Goal: Task Accomplishment & Management: Use online tool/utility

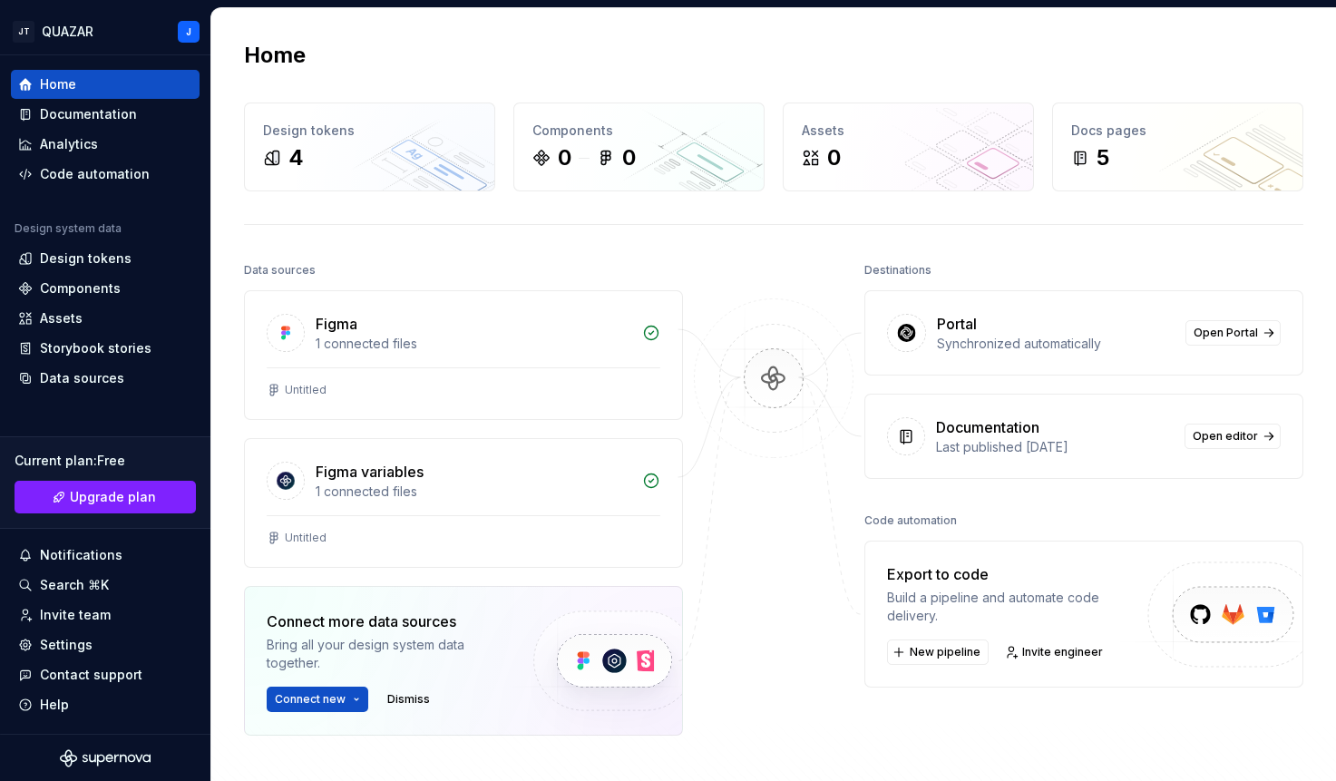
click at [214, 13] on div "Home Design tokens 4 Components 0 0 Assets 0 Docs pages 5 Data sources Figma 1 …" at bounding box center [773, 470] width 1125 height 924
click at [76, 260] on div "Design tokens" at bounding box center [86, 259] width 92 height 18
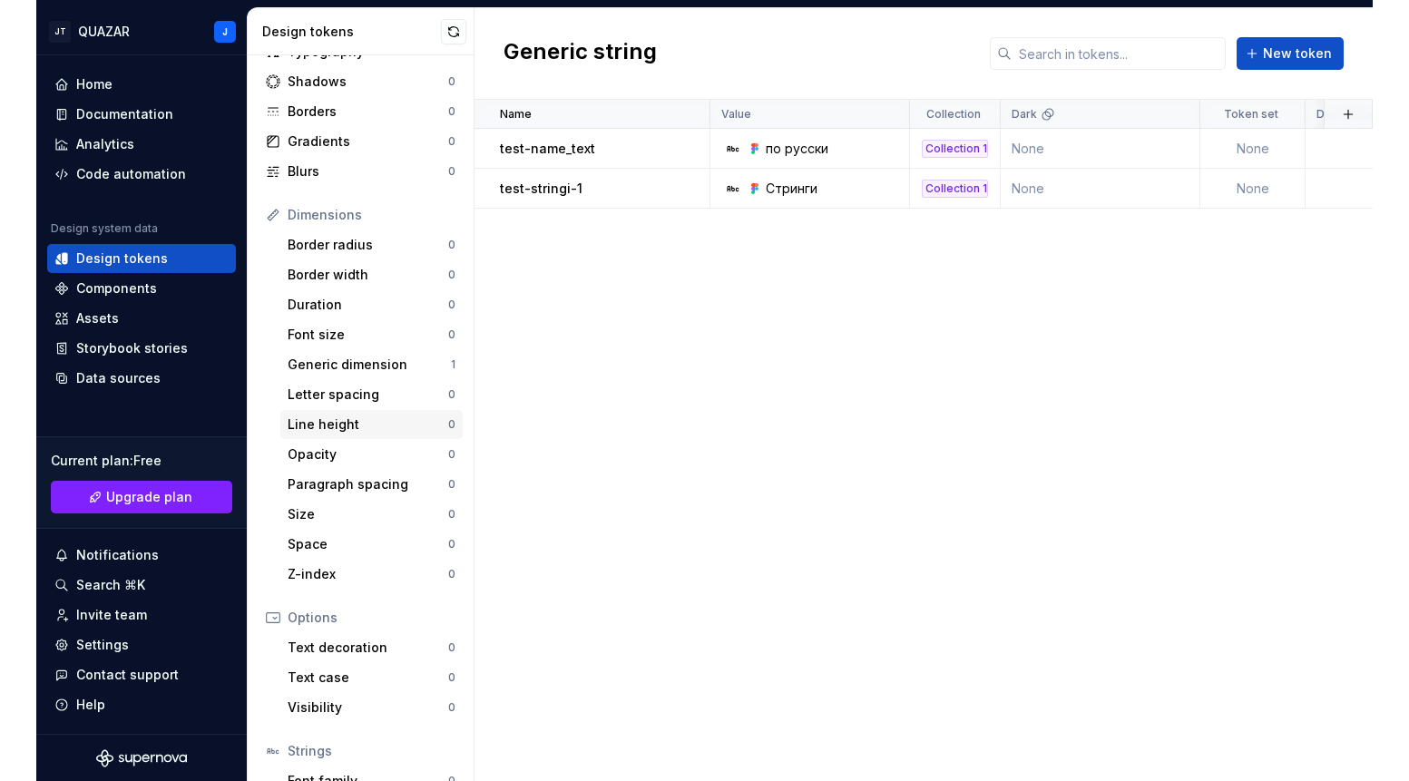
scroll to position [162, 0]
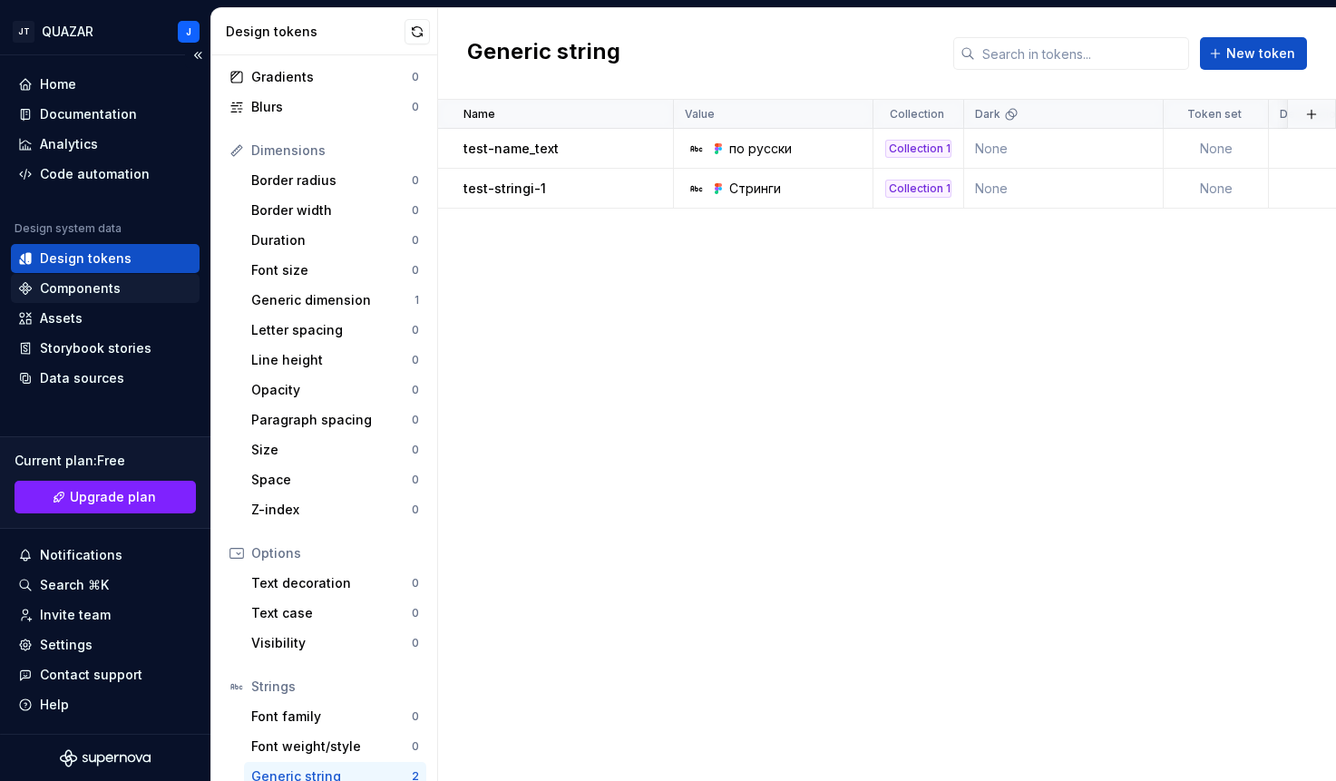
click at [54, 288] on div "Components" at bounding box center [80, 288] width 81 height 18
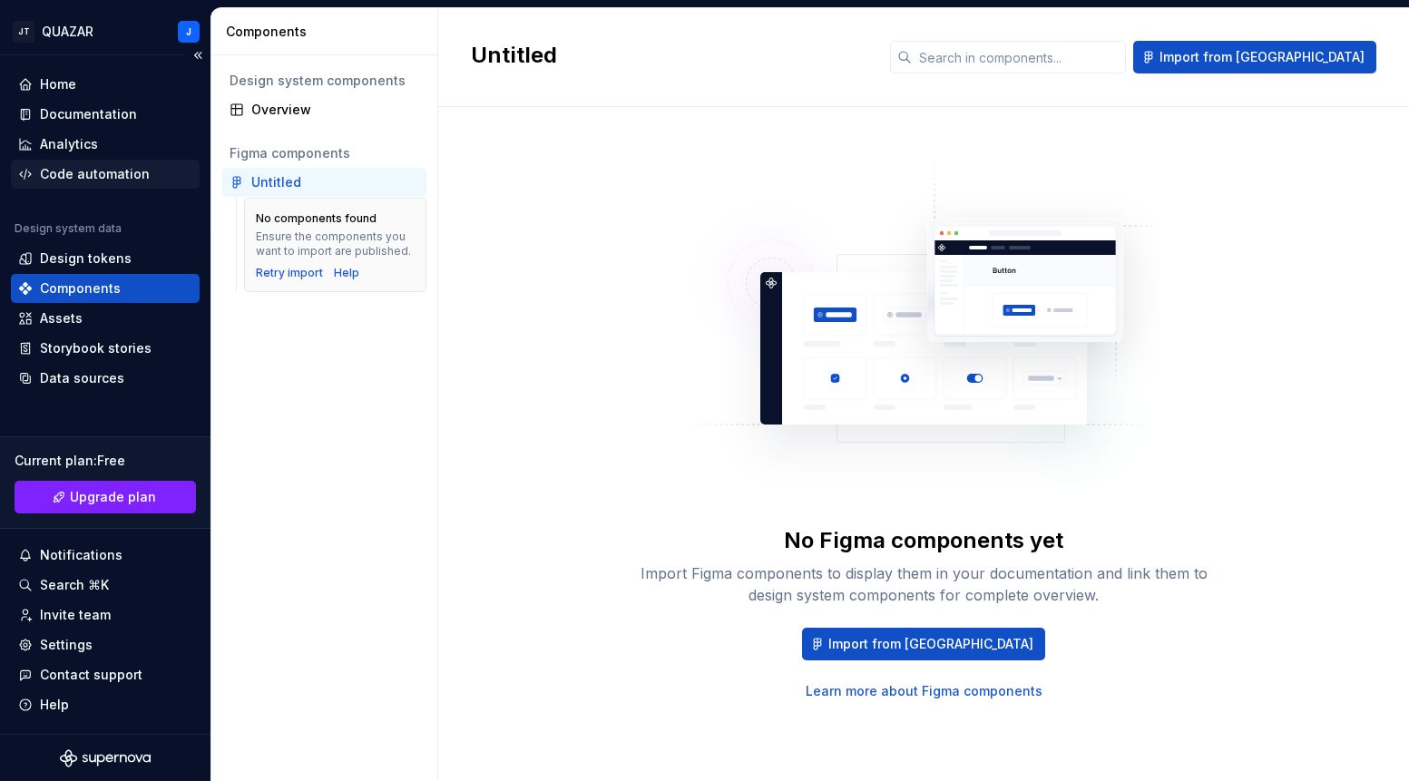
click at [98, 181] on div "Code automation" at bounding box center [95, 174] width 110 height 18
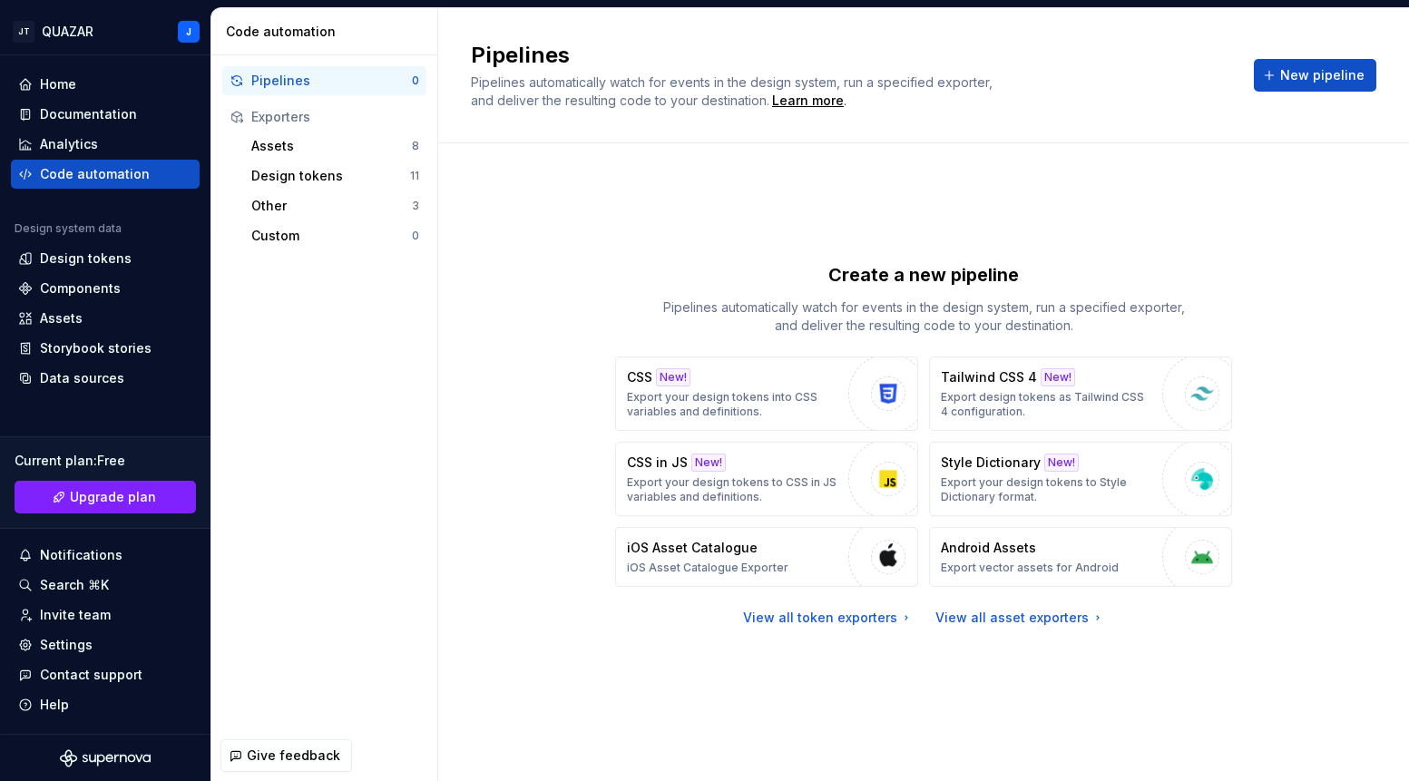
click at [729, 308] on p "Pipelines automatically watch for events in the design system, run a specified …" at bounding box center [923, 317] width 544 height 36
drag, startPoint x: 1031, startPoint y: 314, endPoint x: 1139, endPoint y: 308, distance: 108.1
click at [1139, 308] on p "Pipelines automatically watch for events in the design system, run a specified …" at bounding box center [923, 317] width 544 height 36
click at [1145, 307] on p "Pipelines automatically watch for events in the design system, run a specified …" at bounding box center [923, 317] width 544 height 36
click at [46, 114] on div "Documentation" at bounding box center [88, 114] width 97 height 18
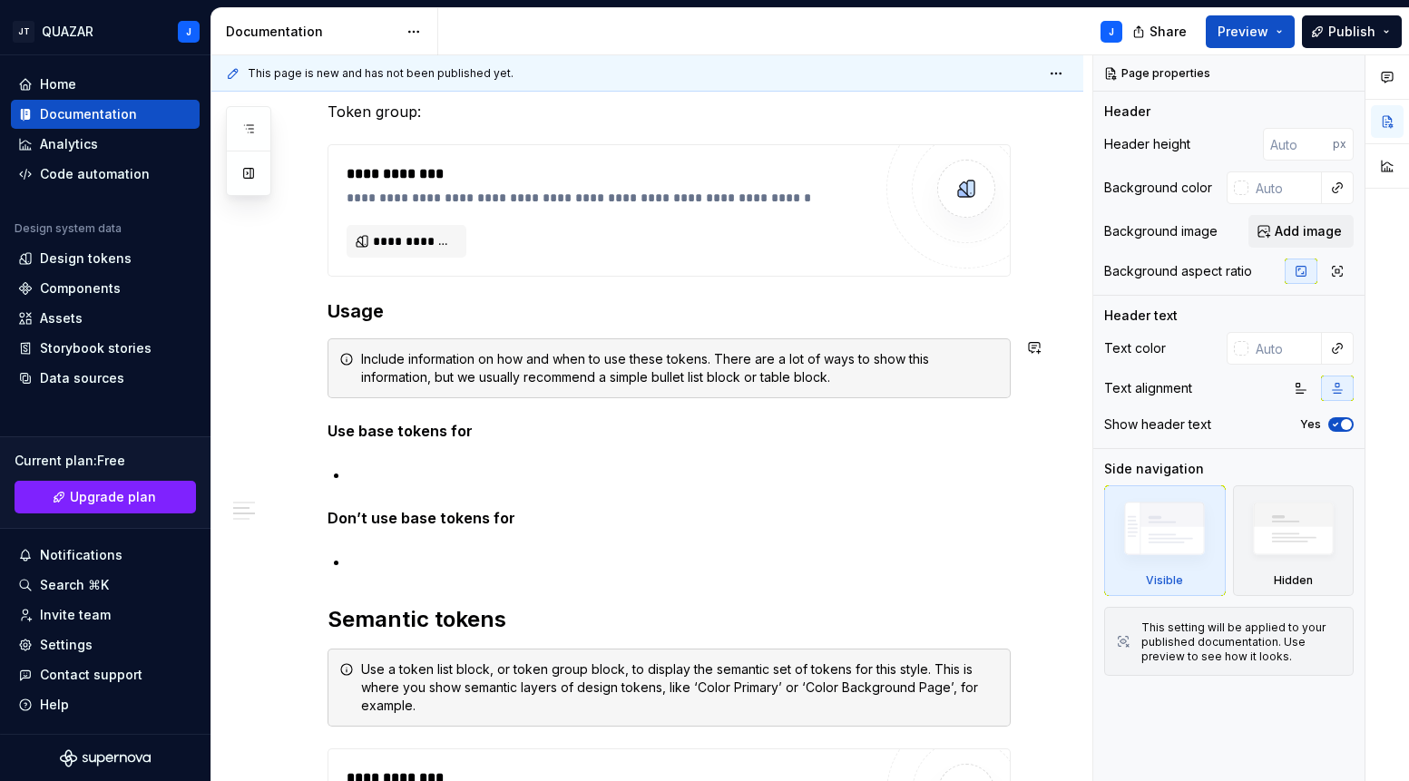
scroll to position [1405, 0]
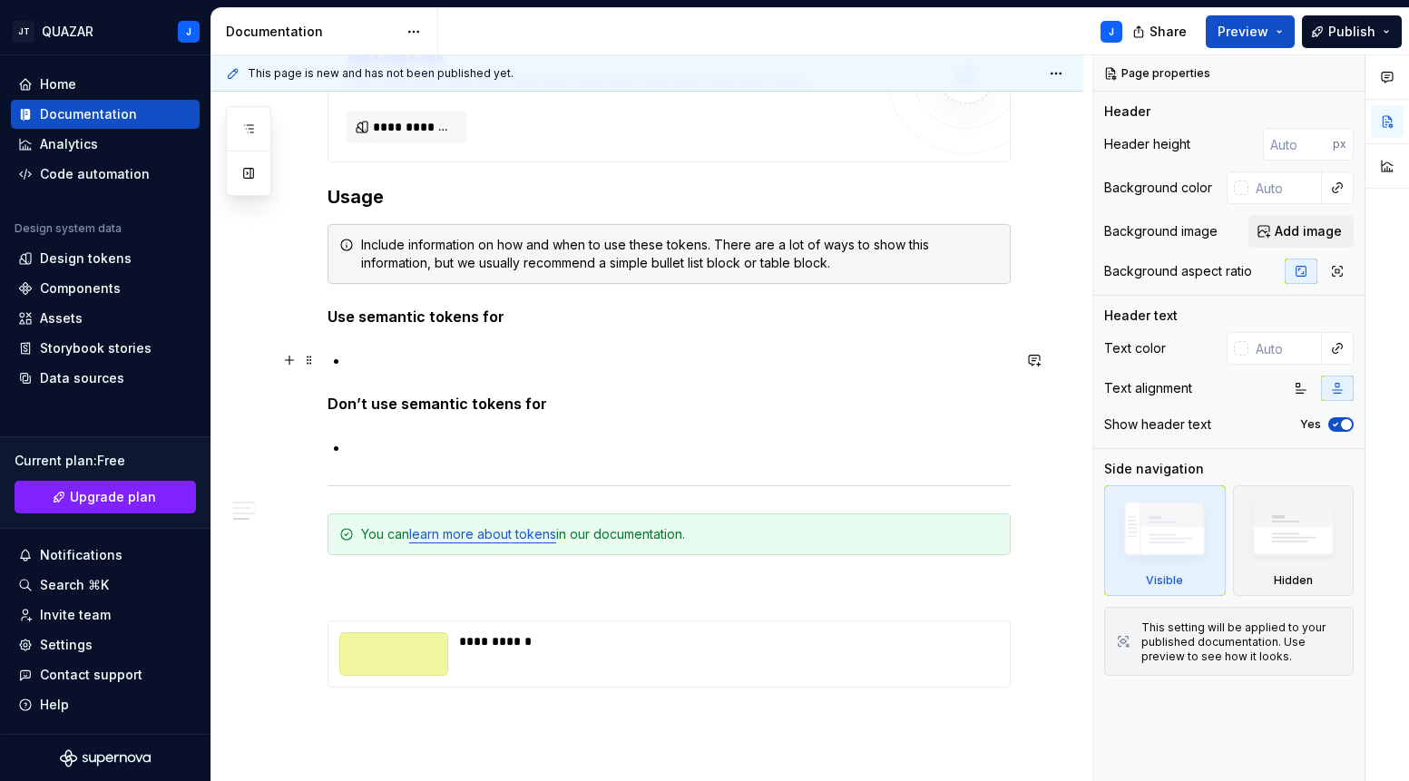
click at [387, 363] on p at bounding box center [679, 360] width 661 height 22
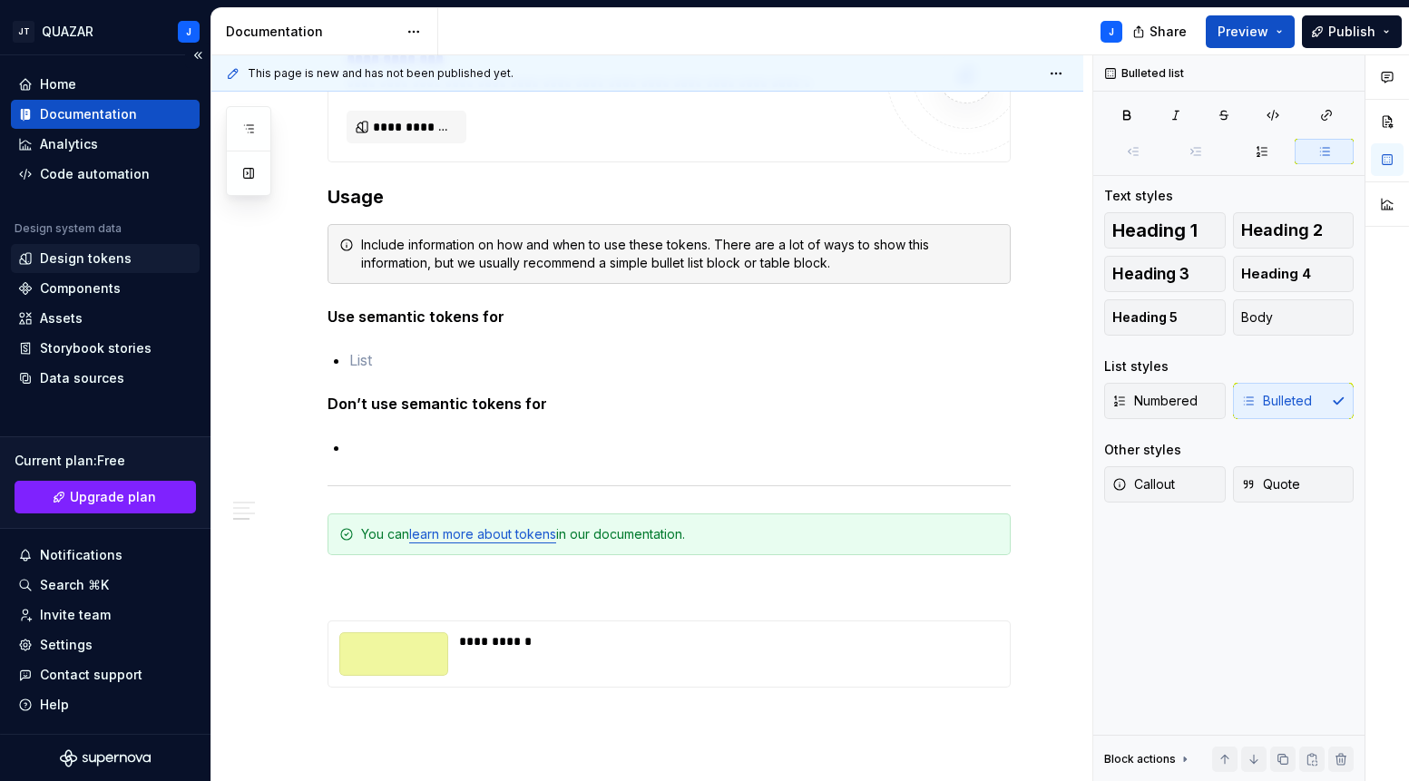
click at [73, 257] on div "Design tokens" at bounding box center [86, 259] width 92 height 18
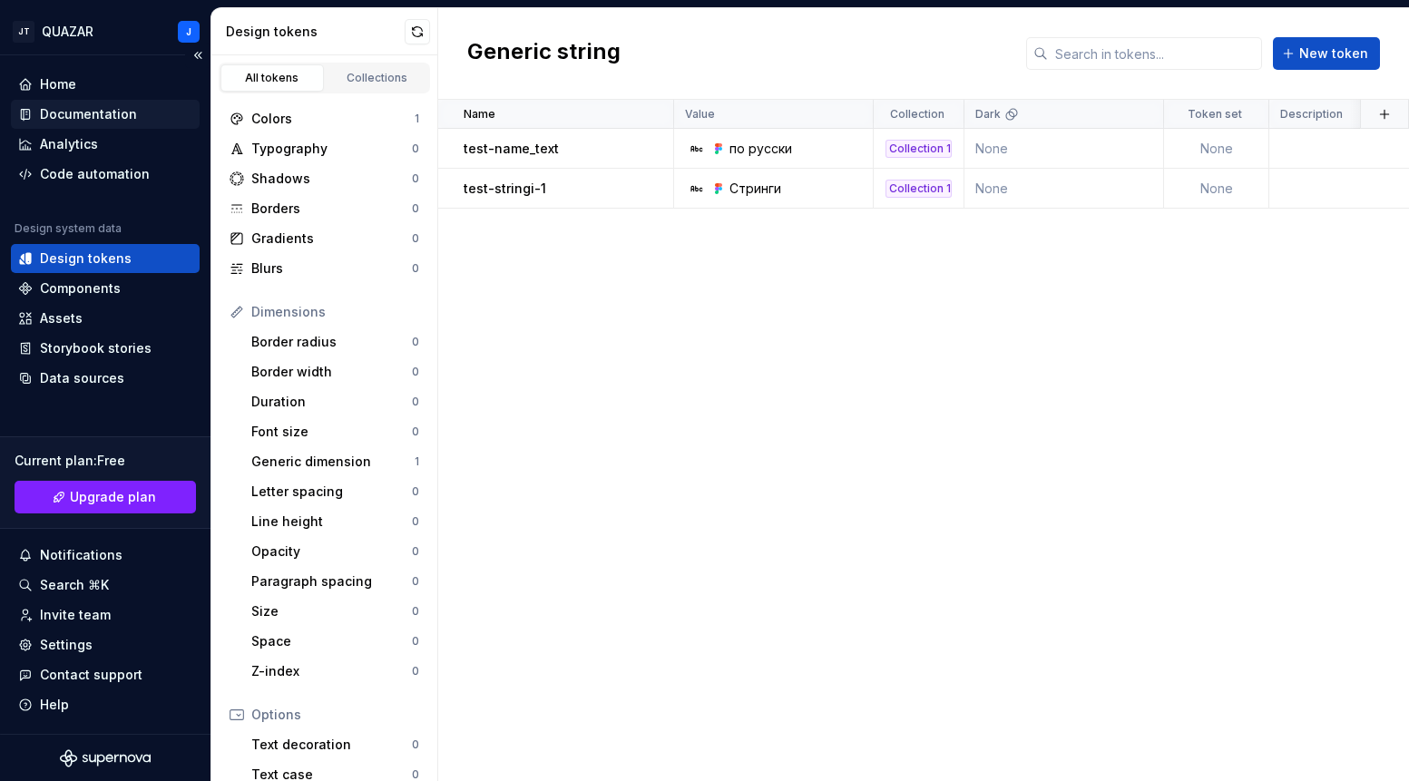
click at [100, 121] on div "Documentation" at bounding box center [88, 114] width 97 height 18
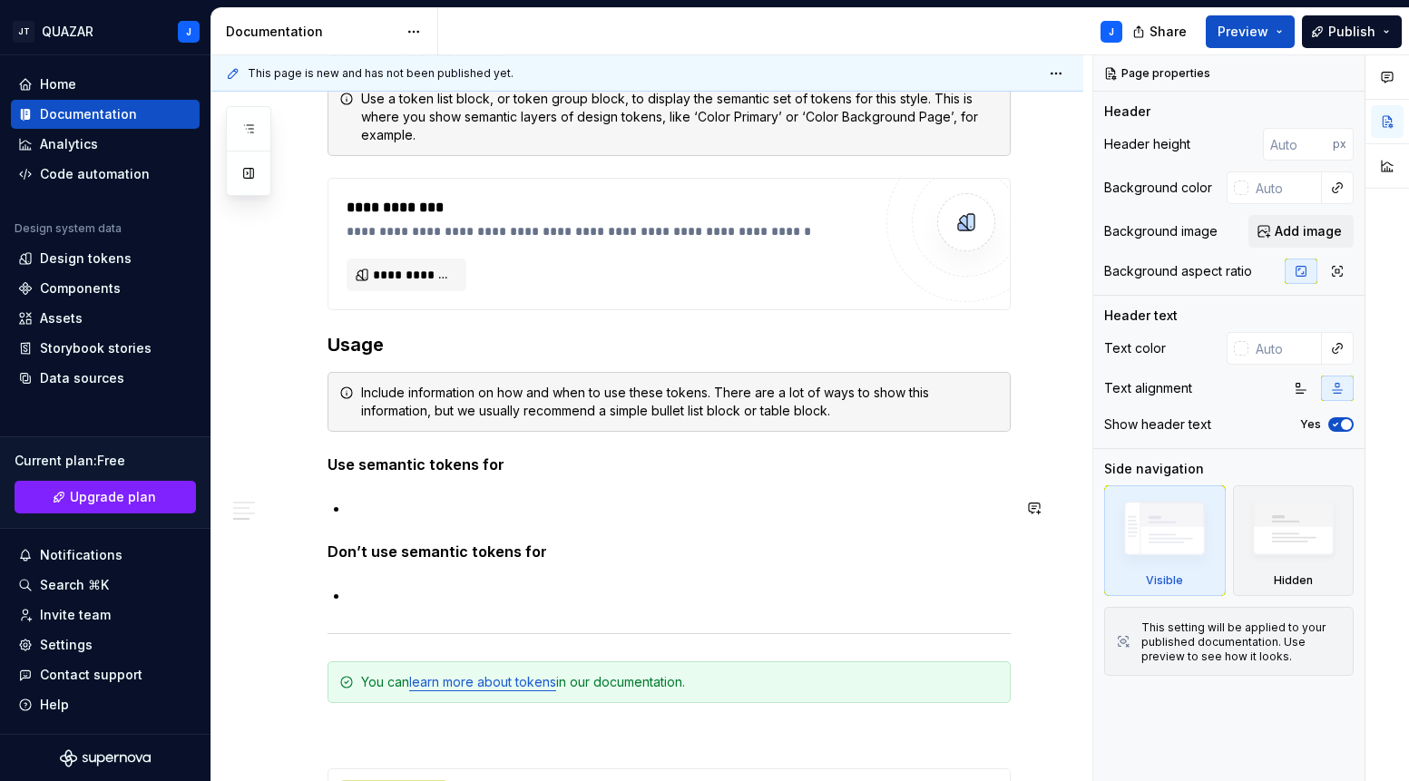
scroll to position [1344, 0]
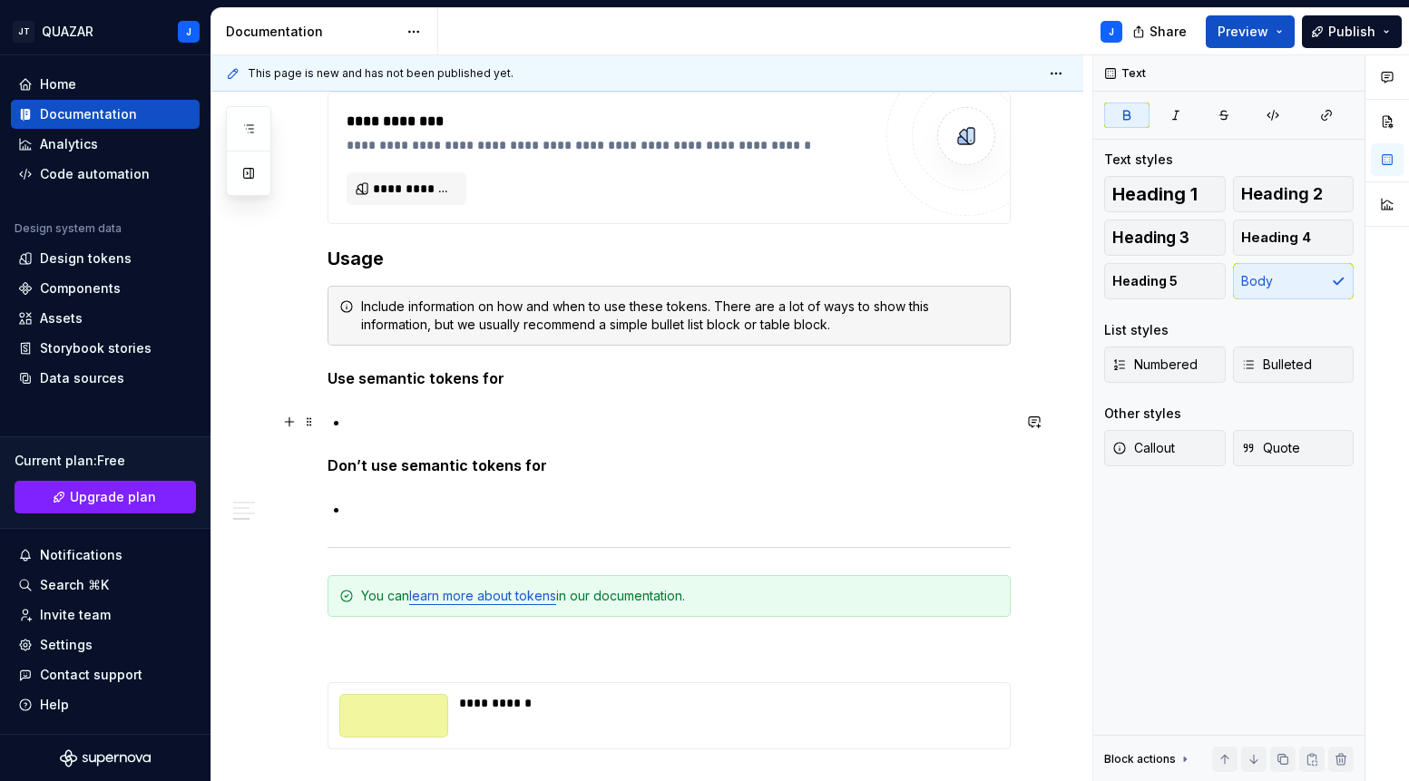
click at [380, 427] on p at bounding box center [679, 422] width 661 height 22
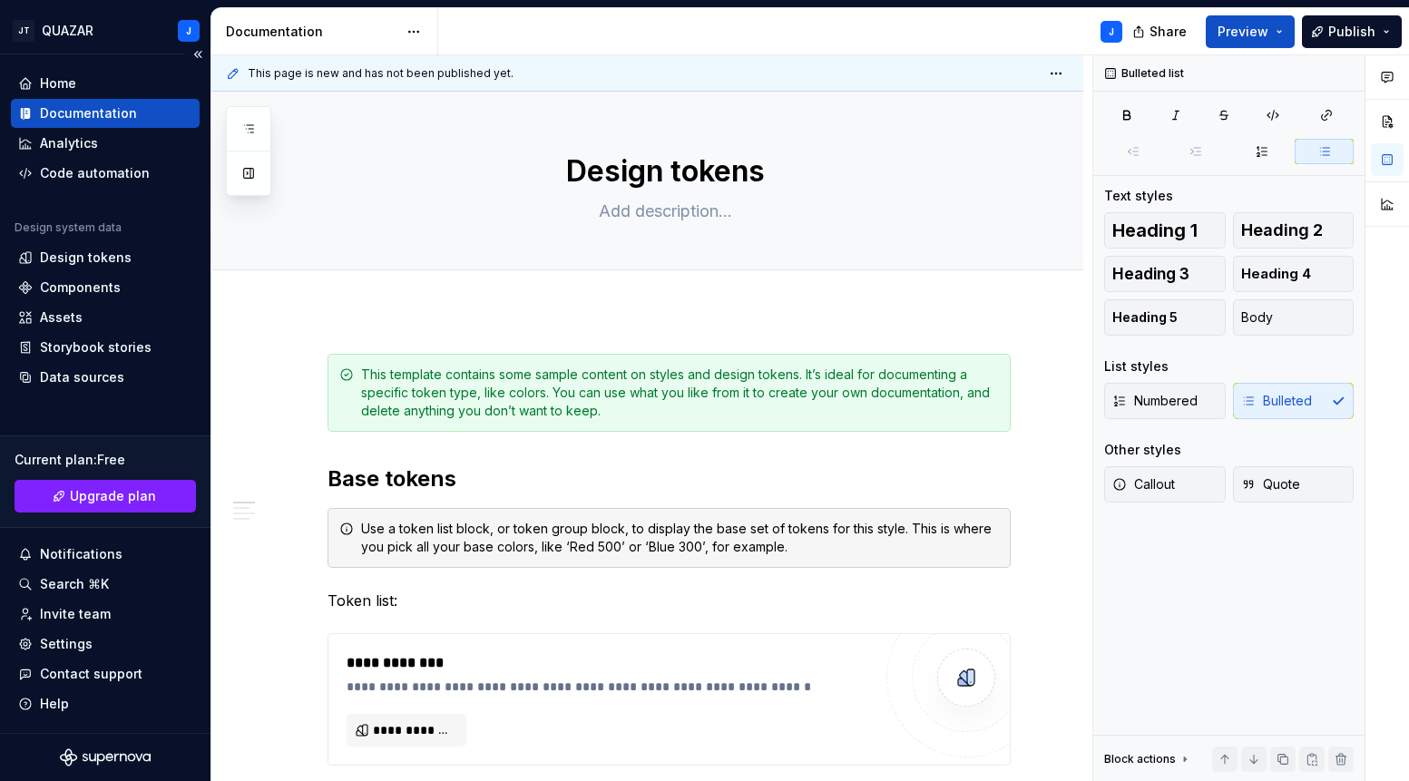
scroll to position [0, 0]
click at [108, 168] on div "Code automation" at bounding box center [95, 174] width 110 height 18
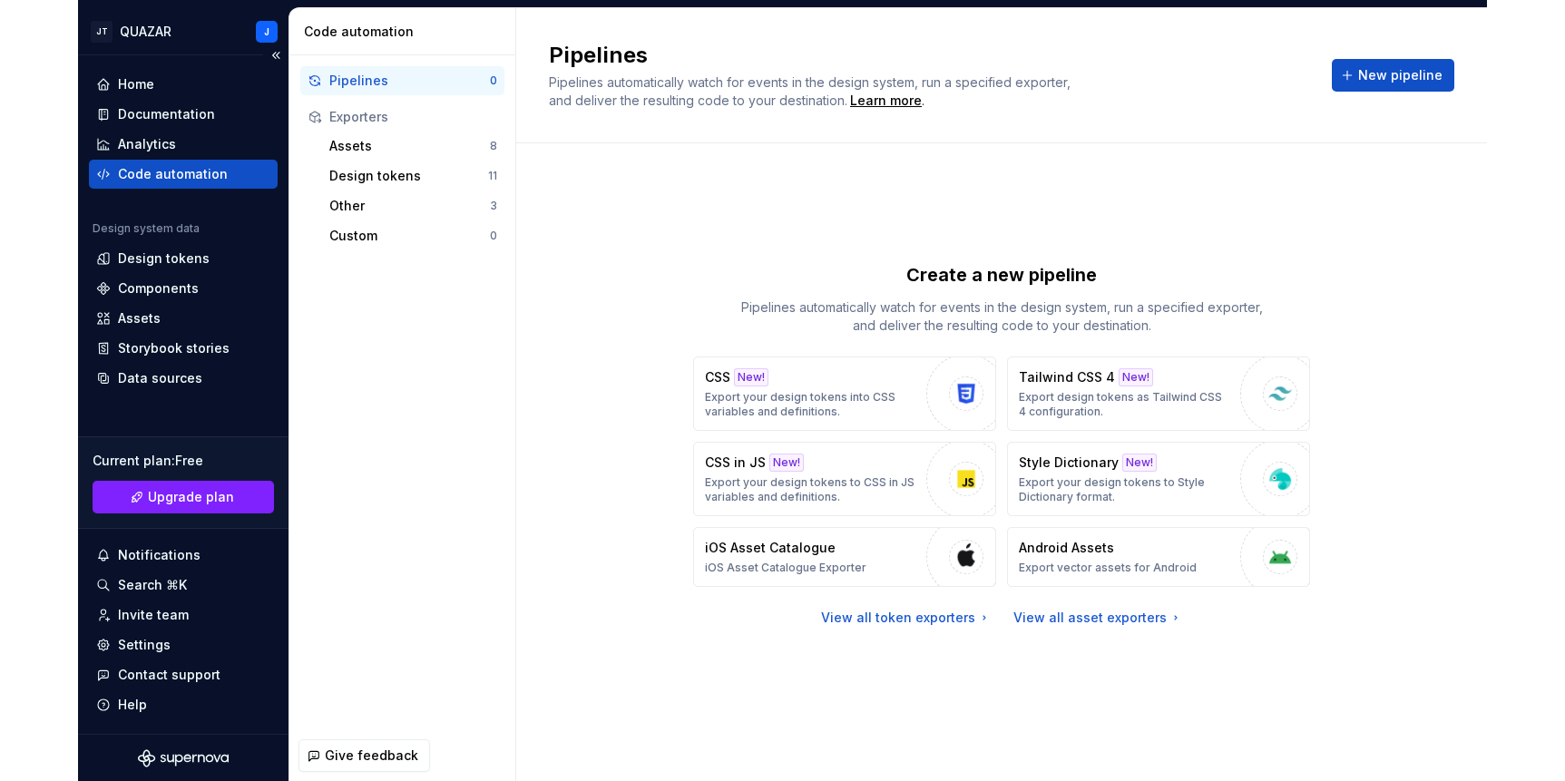
scroll to position [1, 0]
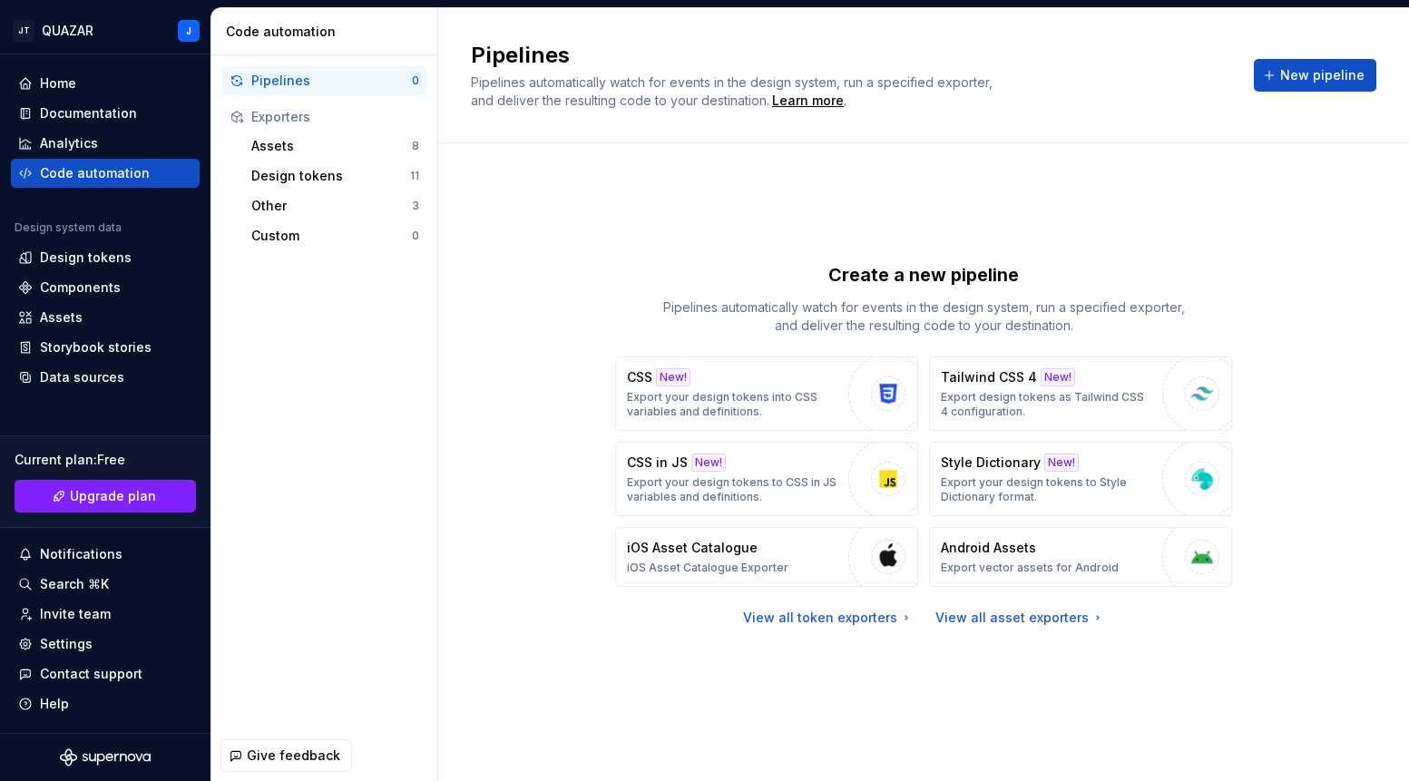
click at [474, 287] on div "Create a new pipeline Pipelines automatically watch for events in the design sy…" at bounding box center [923, 444] width 905 height 536
click at [498, 200] on div "Create a new pipeline Pipelines automatically watch for events in the design sy…" at bounding box center [923, 444] width 905 height 536
click at [74, 259] on div "Design tokens" at bounding box center [86, 258] width 92 height 18
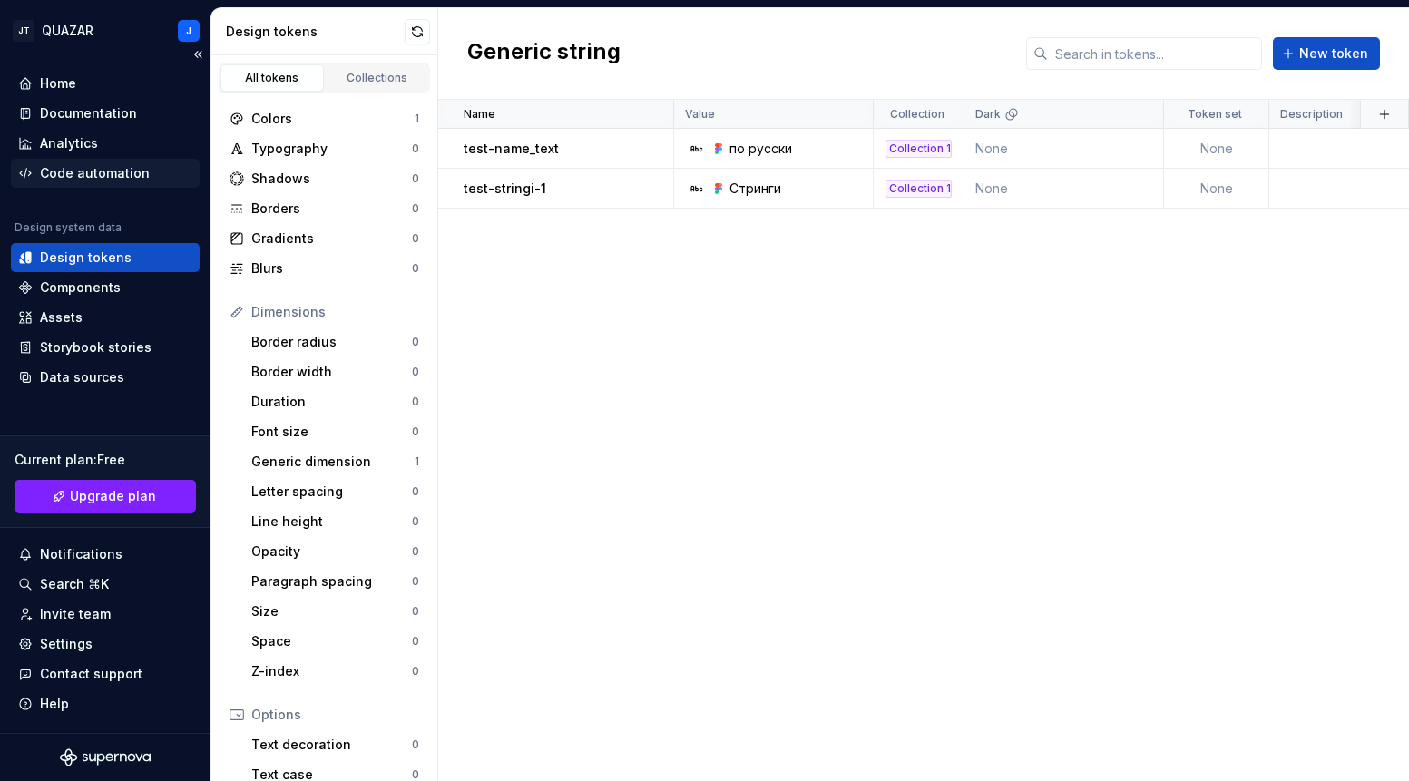
click at [104, 186] on div "Code automation" at bounding box center [105, 173] width 189 height 29
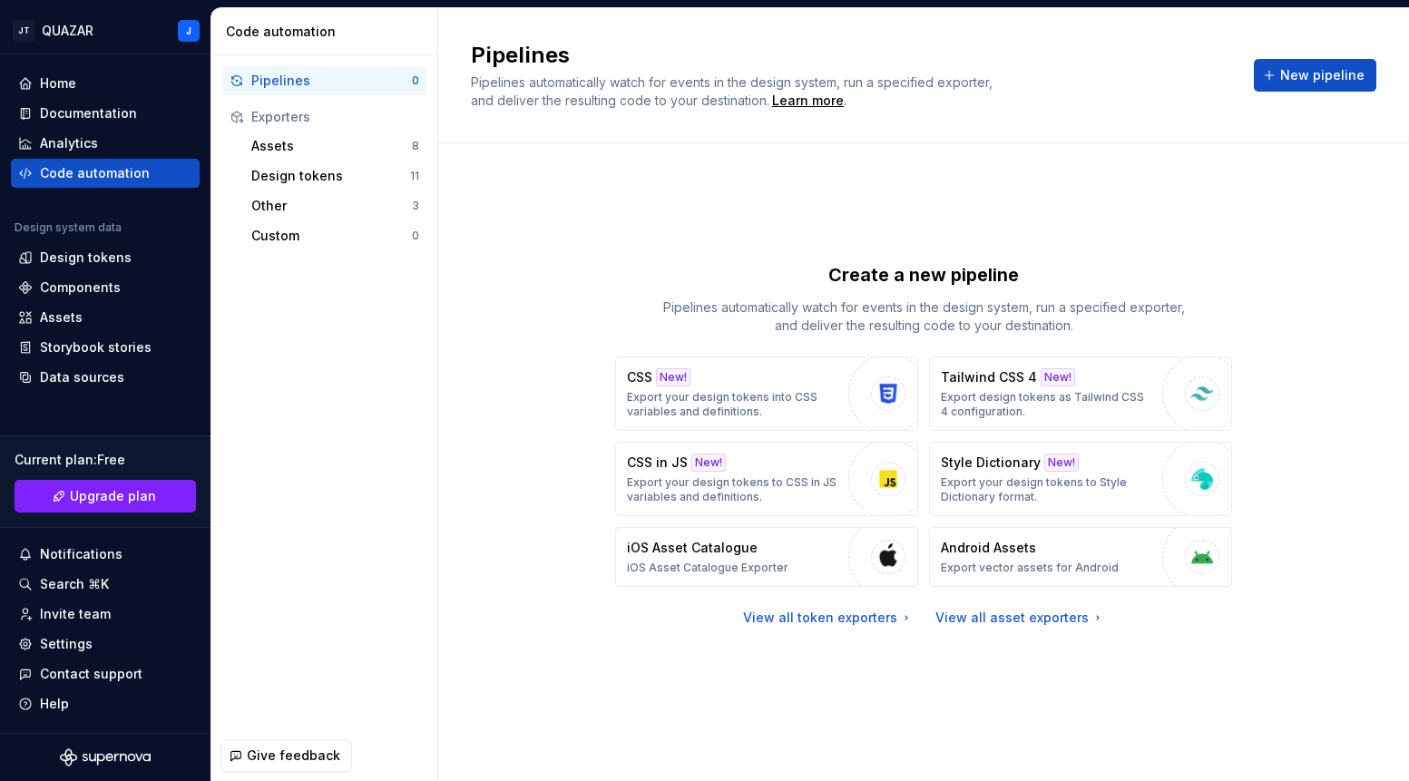
click at [548, 258] on div "Create a new pipeline Pipelines automatically watch for events in the design sy…" at bounding box center [923, 444] width 905 height 536
click at [83, 257] on div "Design tokens" at bounding box center [86, 258] width 92 height 18
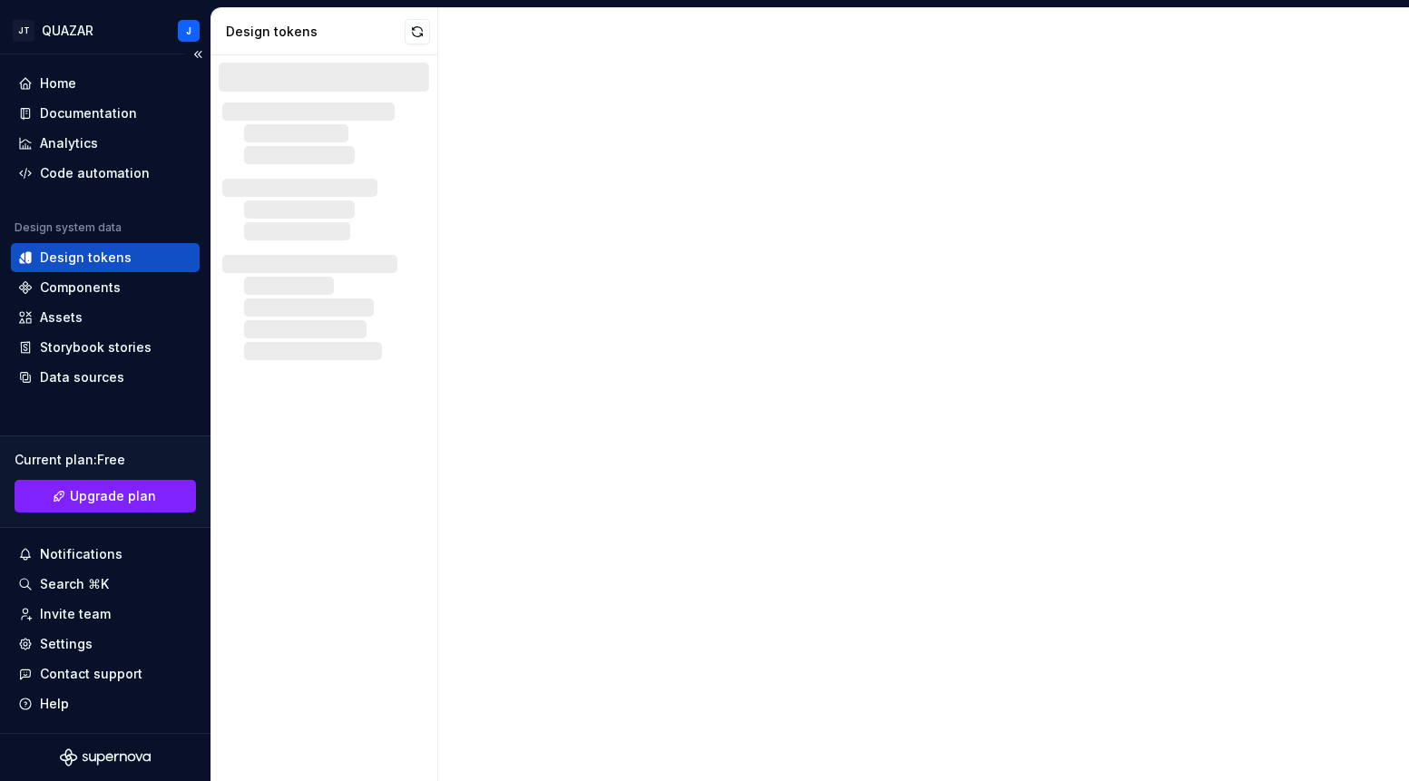
click at [83, 259] on div "Design tokens" at bounding box center [86, 258] width 92 height 18
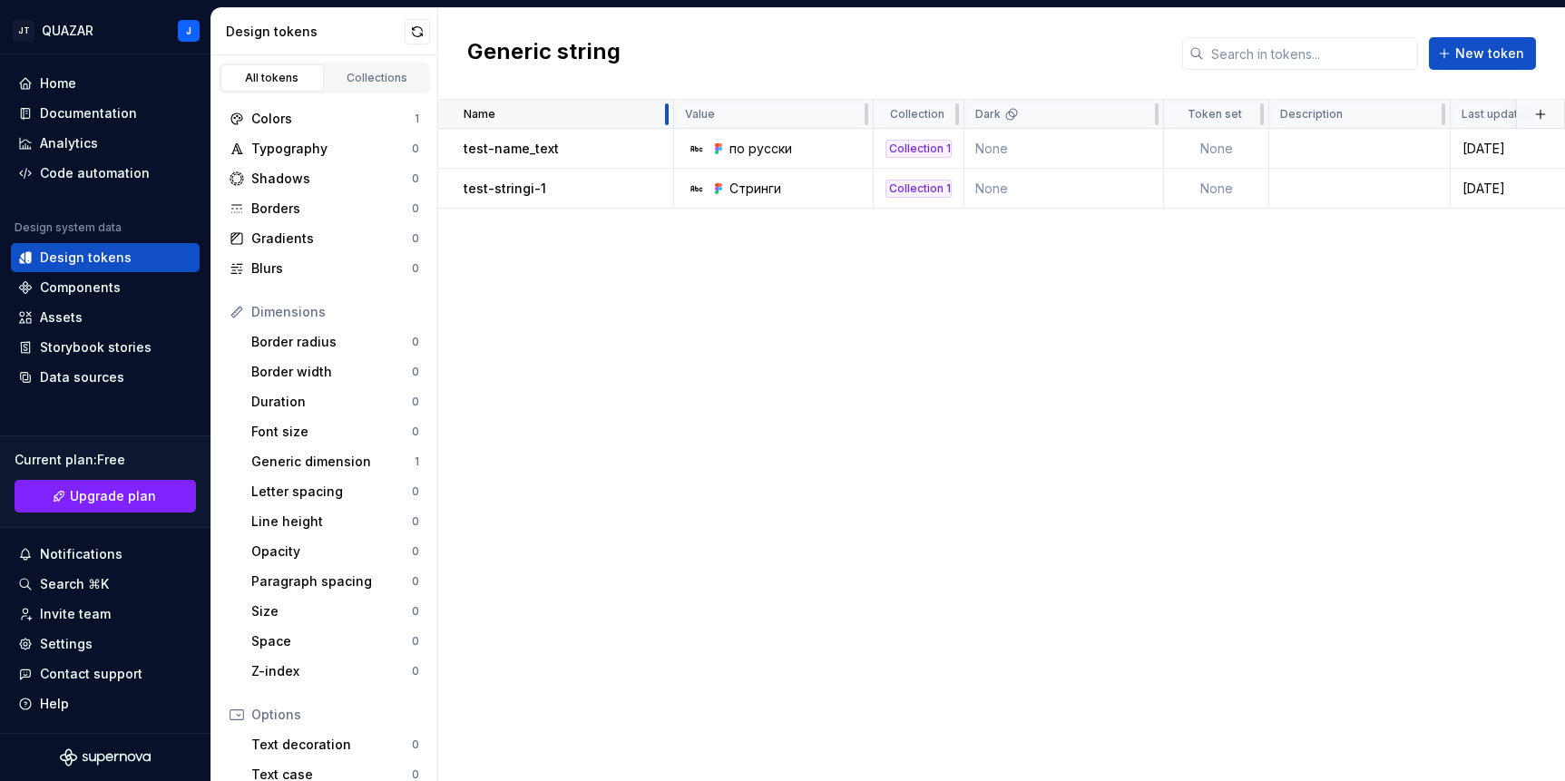
drag, startPoint x: 674, startPoint y: 116, endPoint x: 660, endPoint y: 116, distance: 14.5
click at [660, 116] on div "Name" at bounding box center [556, 114] width 236 height 29
click at [504, 144] on p "test-name_text" at bounding box center [511, 149] width 95 height 18
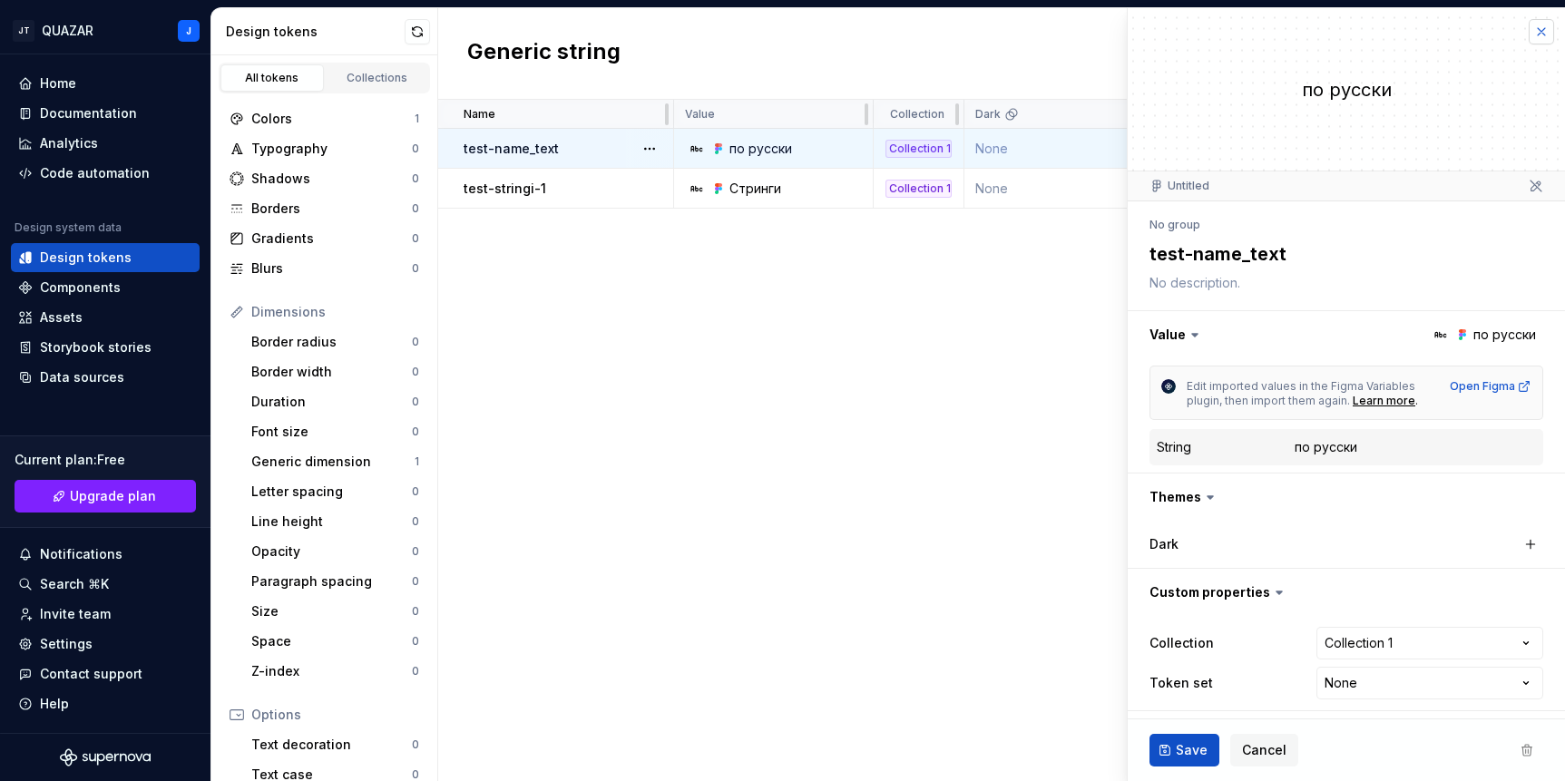
drag, startPoint x: 1537, startPoint y: 34, endPoint x: 598, endPoint y: 145, distance: 945.7
click at [1347, 34] on button "button" at bounding box center [1541, 31] width 25 height 25
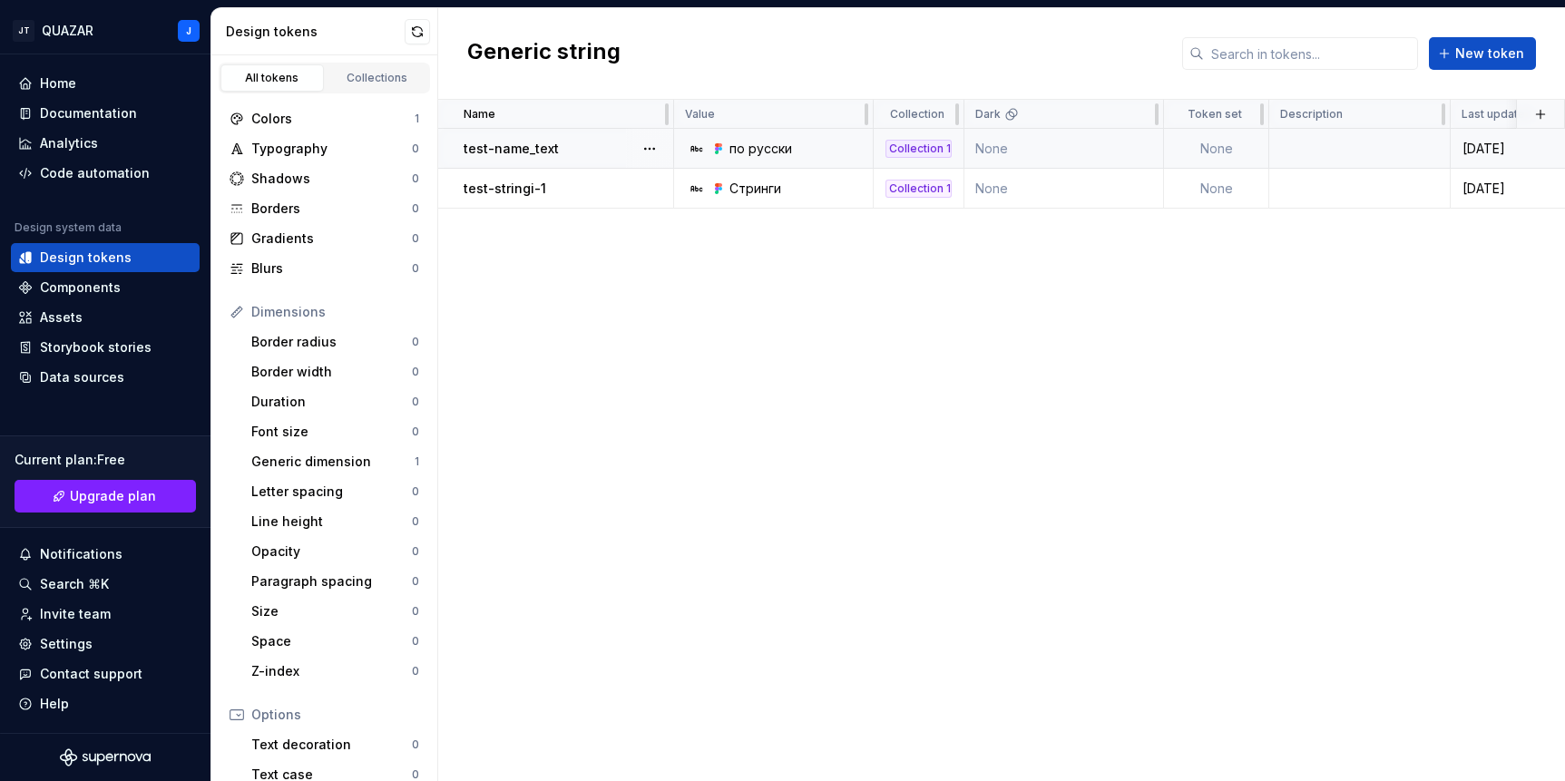
click at [545, 140] on p "test-name_text" at bounding box center [511, 149] width 95 height 18
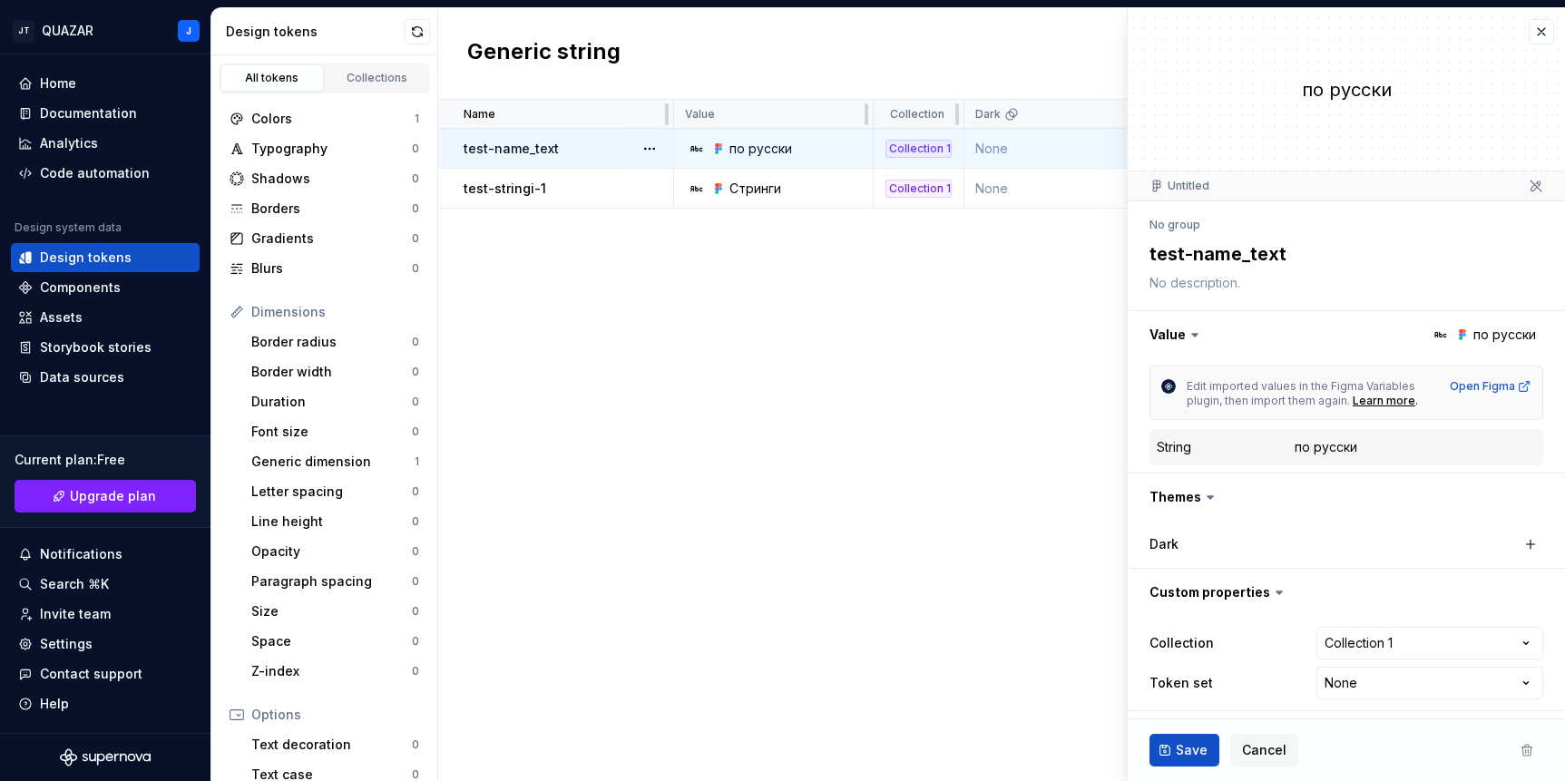
type textarea "*"
click at [1347, 28] on button "button" at bounding box center [1541, 27] width 25 height 25
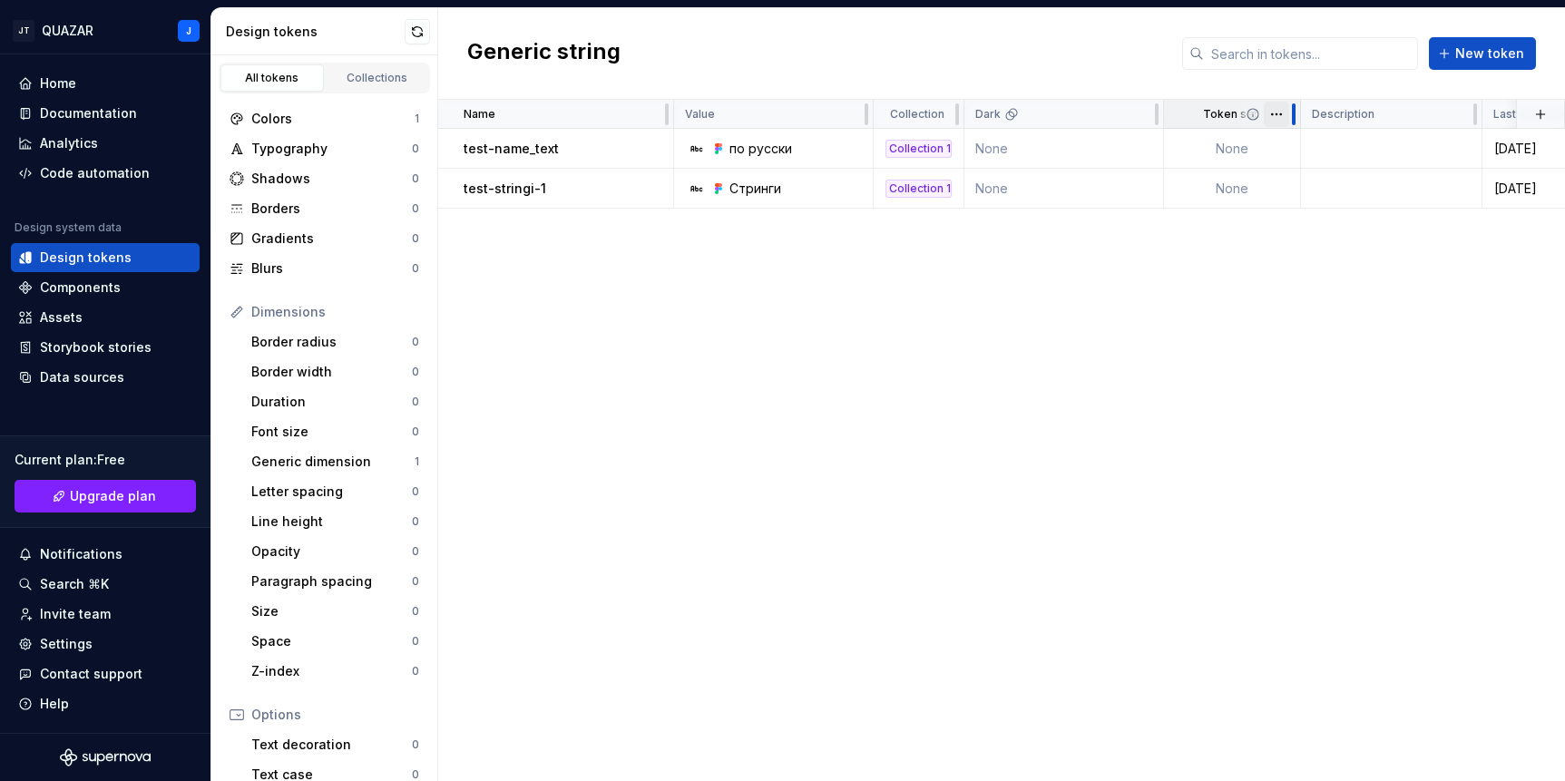
drag, startPoint x: 1268, startPoint y: 113, endPoint x: 1300, endPoint y: 112, distance: 31.8
click at [1300, 112] on div at bounding box center [1294, 114] width 15 height 29
drag, startPoint x: 1159, startPoint y: 113, endPoint x: 1122, endPoint y: 111, distance: 36.3
click at [1078, 116] on div at bounding box center [1075, 114] width 15 height 29
click at [1347, 111] on button "button" at bounding box center [1540, 114] width 25 height 25
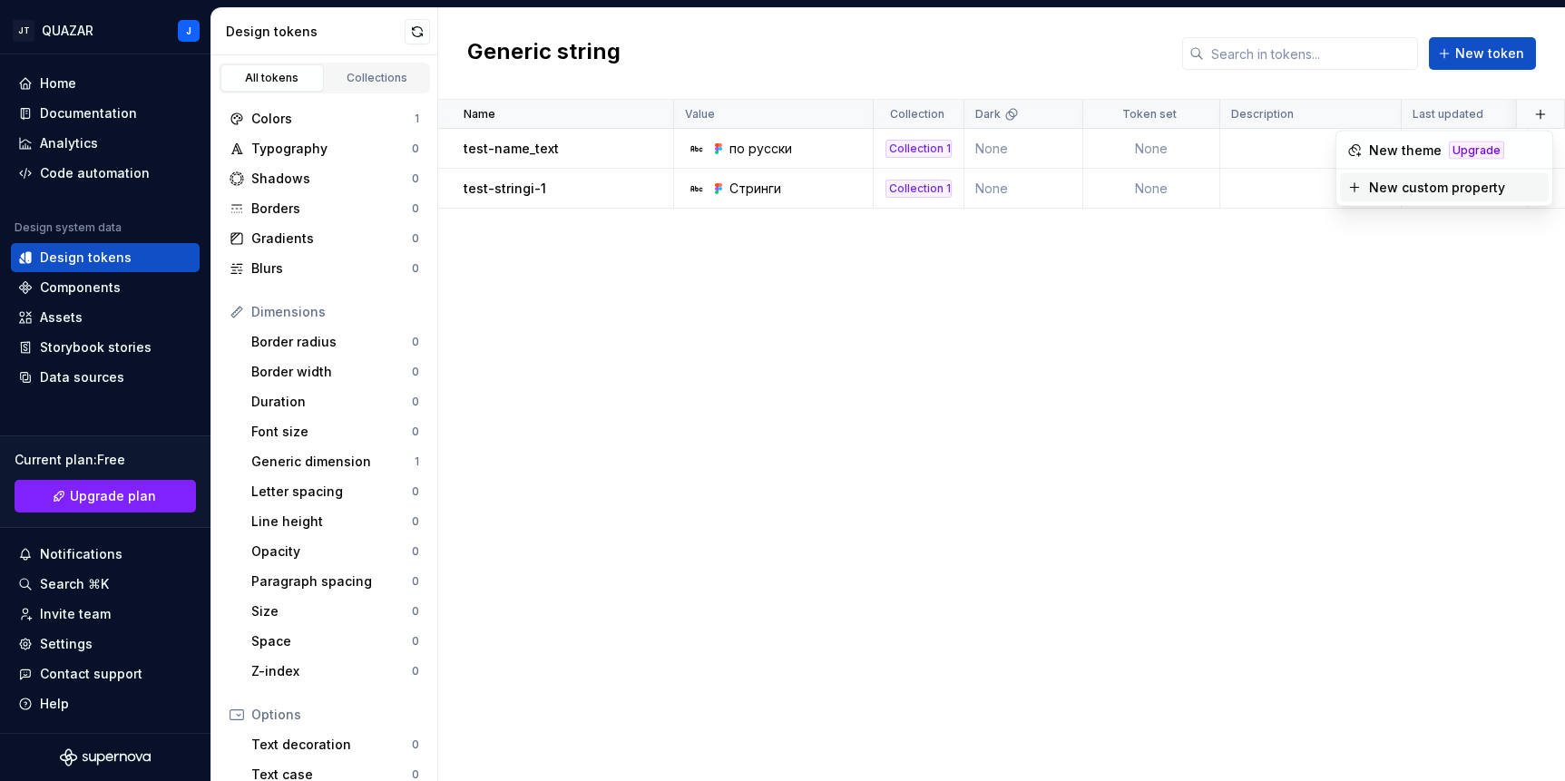
click at [1347, 187] on div "New custom property" at bounding box center [1437, 188] width 136 height 18
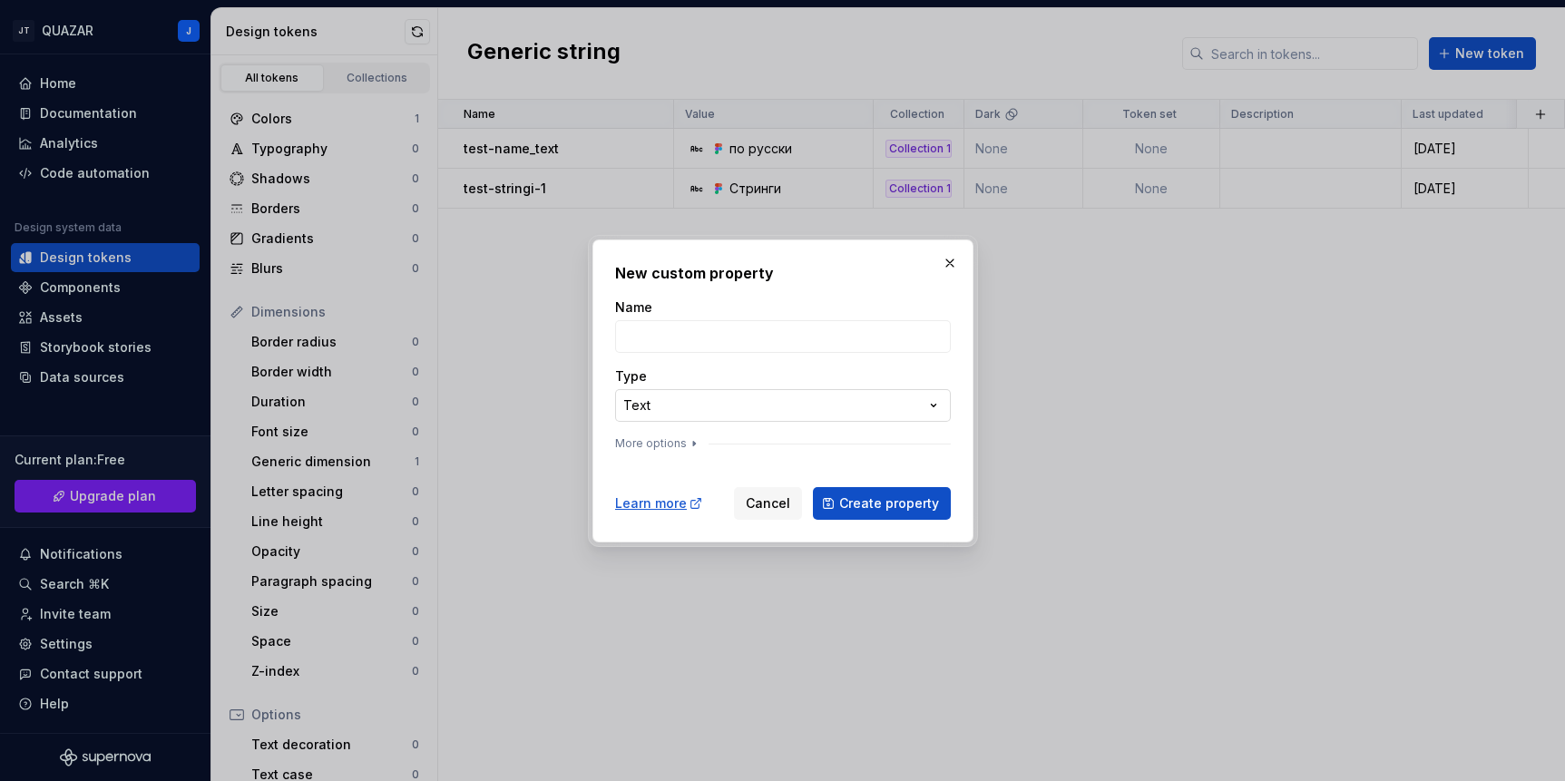
click at [909, 410] on div "**********" at bounding box center [782, 390] width 1565 height 781
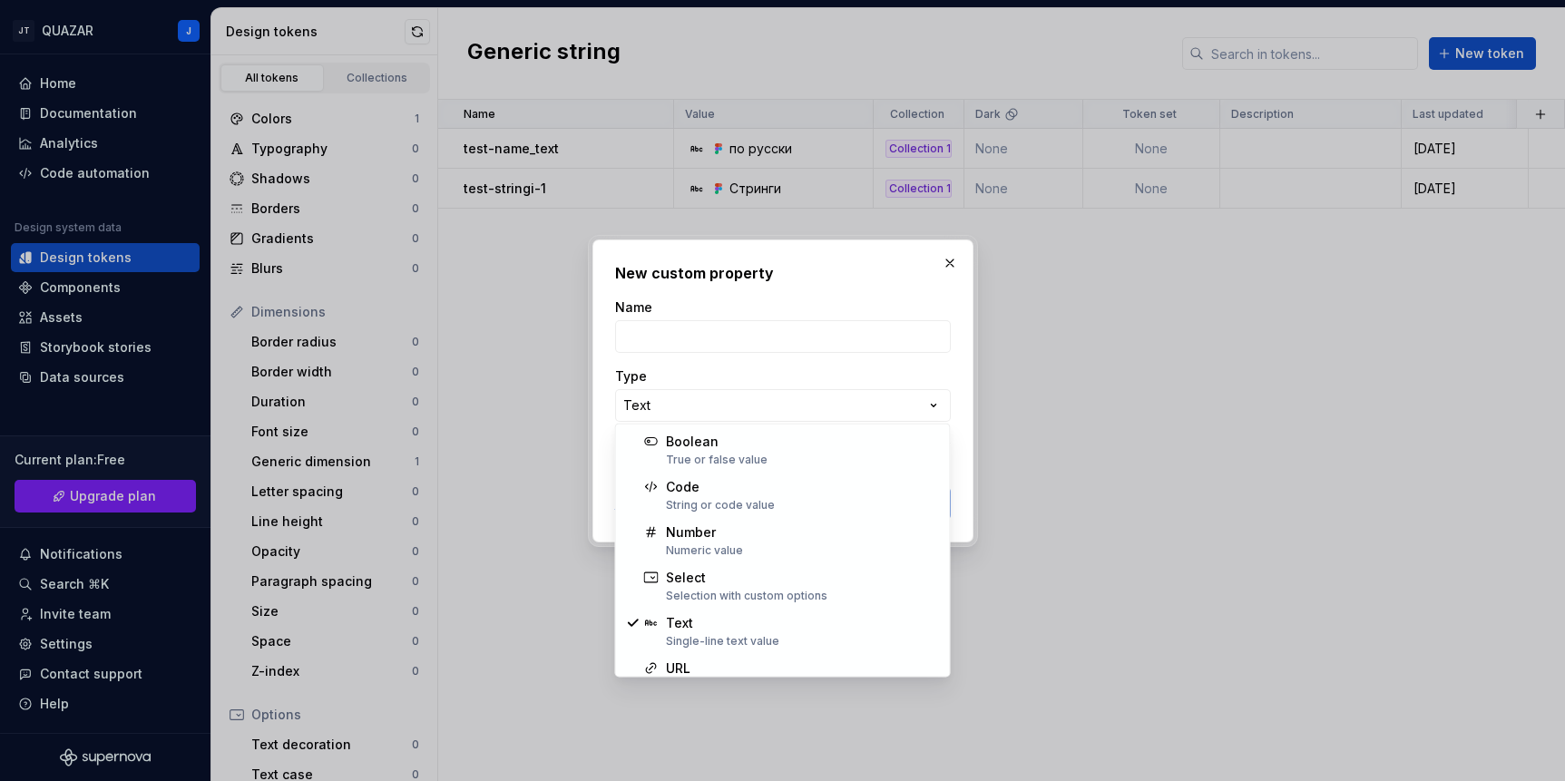
select select "*******"
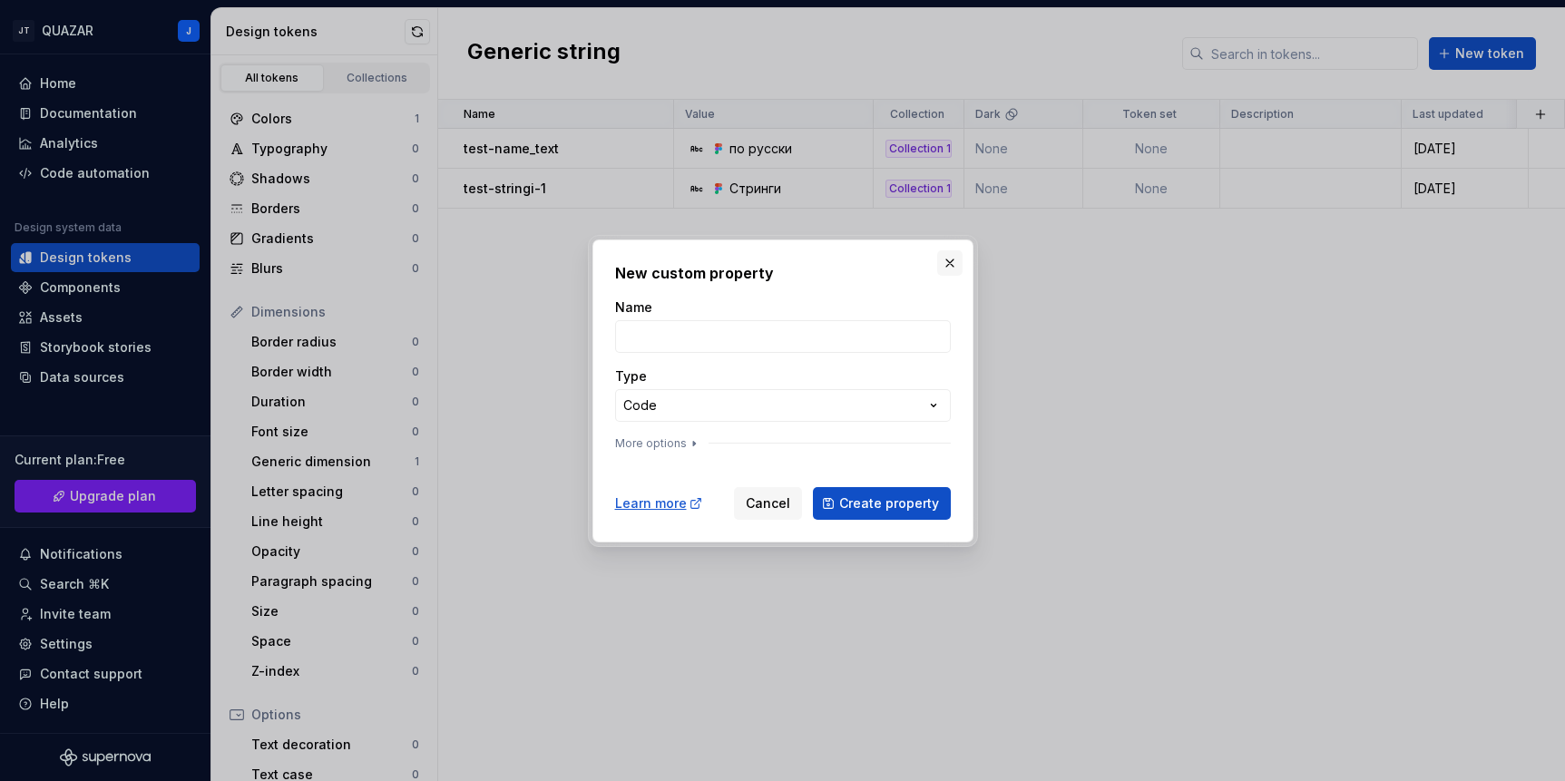
click at [947, 260] on button "button" at bounding box center [949, 262] width 25 height 25
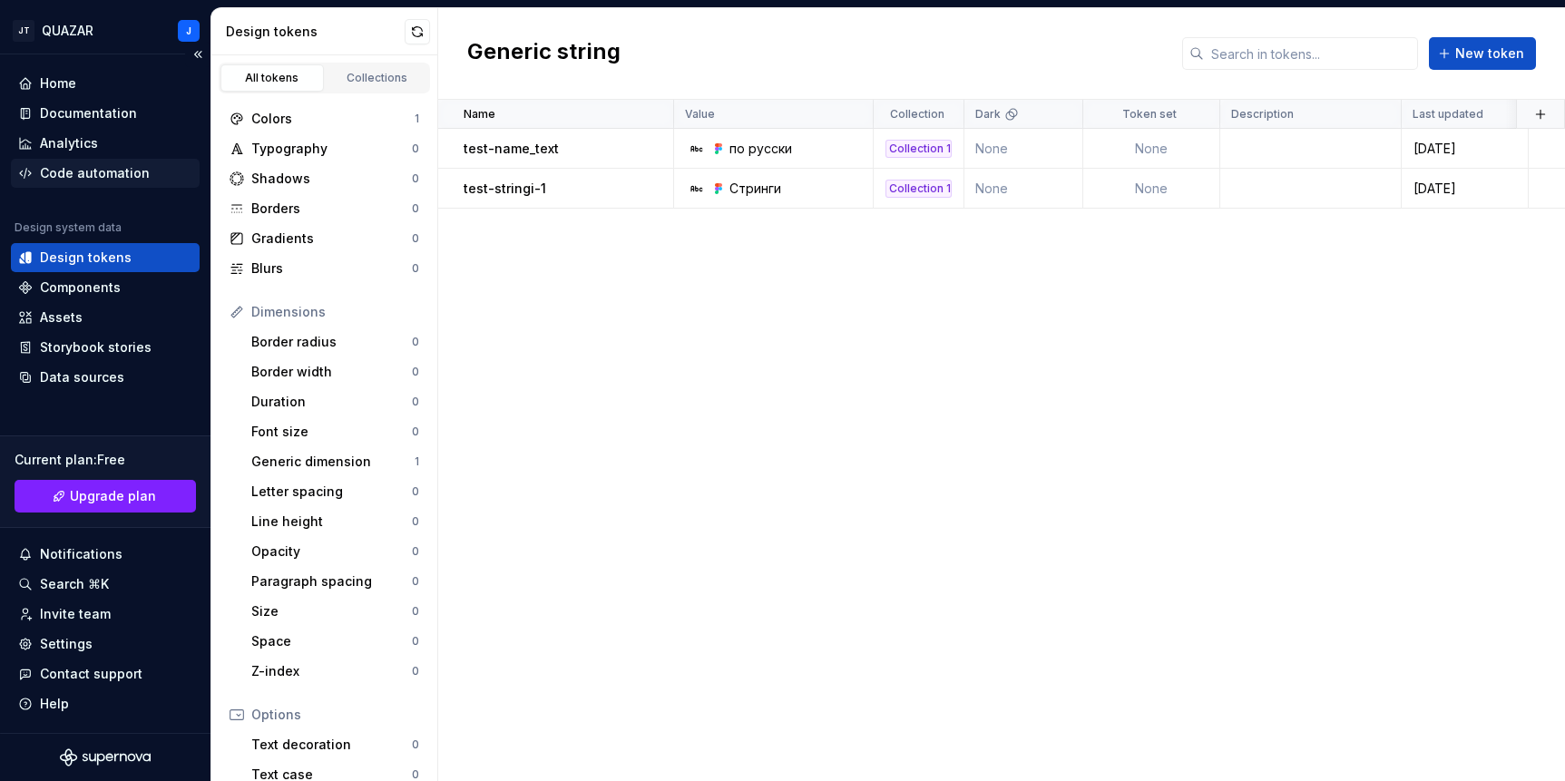
click at [131, 171] on div "Code automation" at bounding box center [95, 173] width 110 height 18
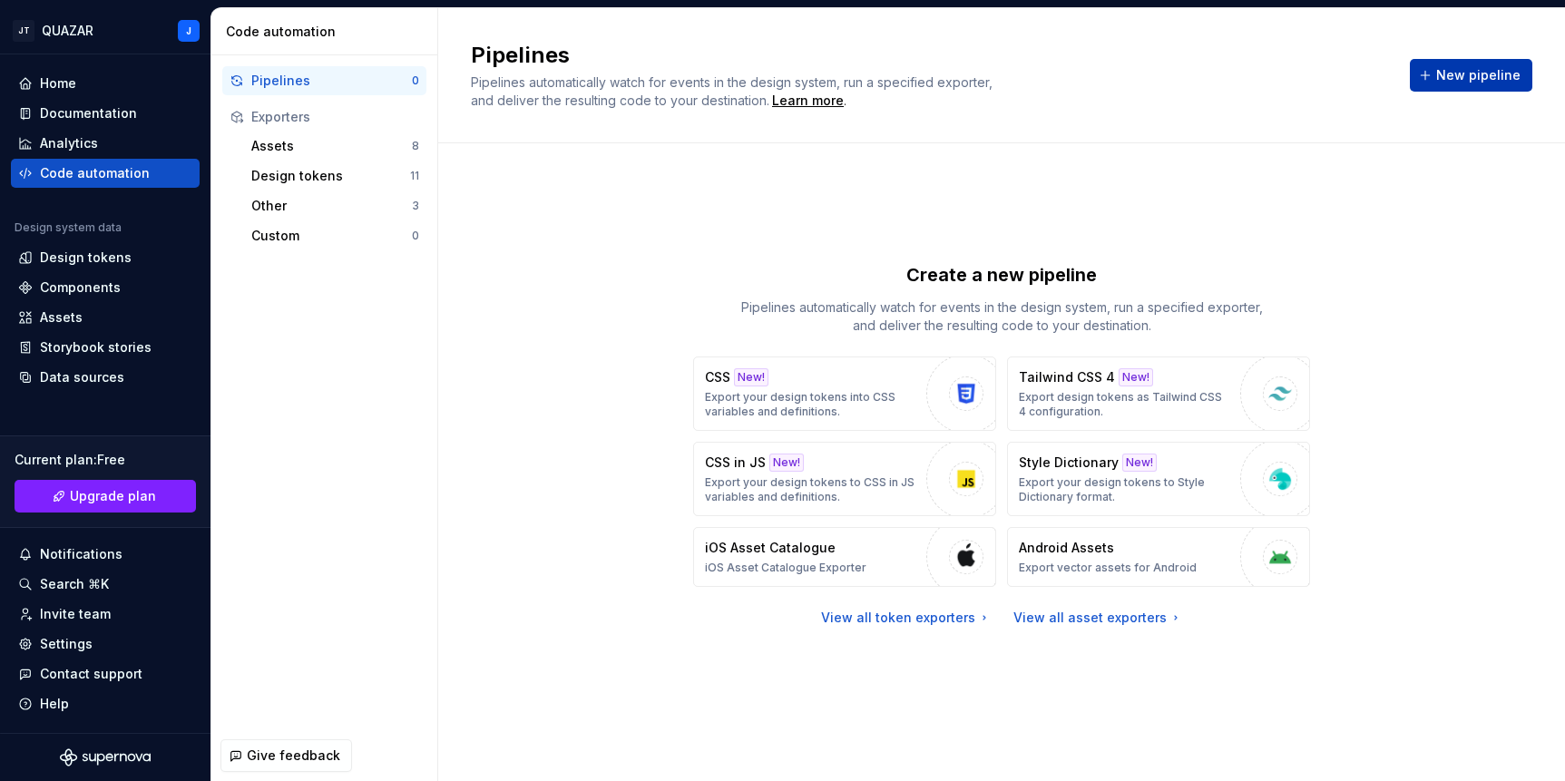
click at [1347, 79] on button "New pipeline" at bounding box center [1471, 75] width 122 height 33
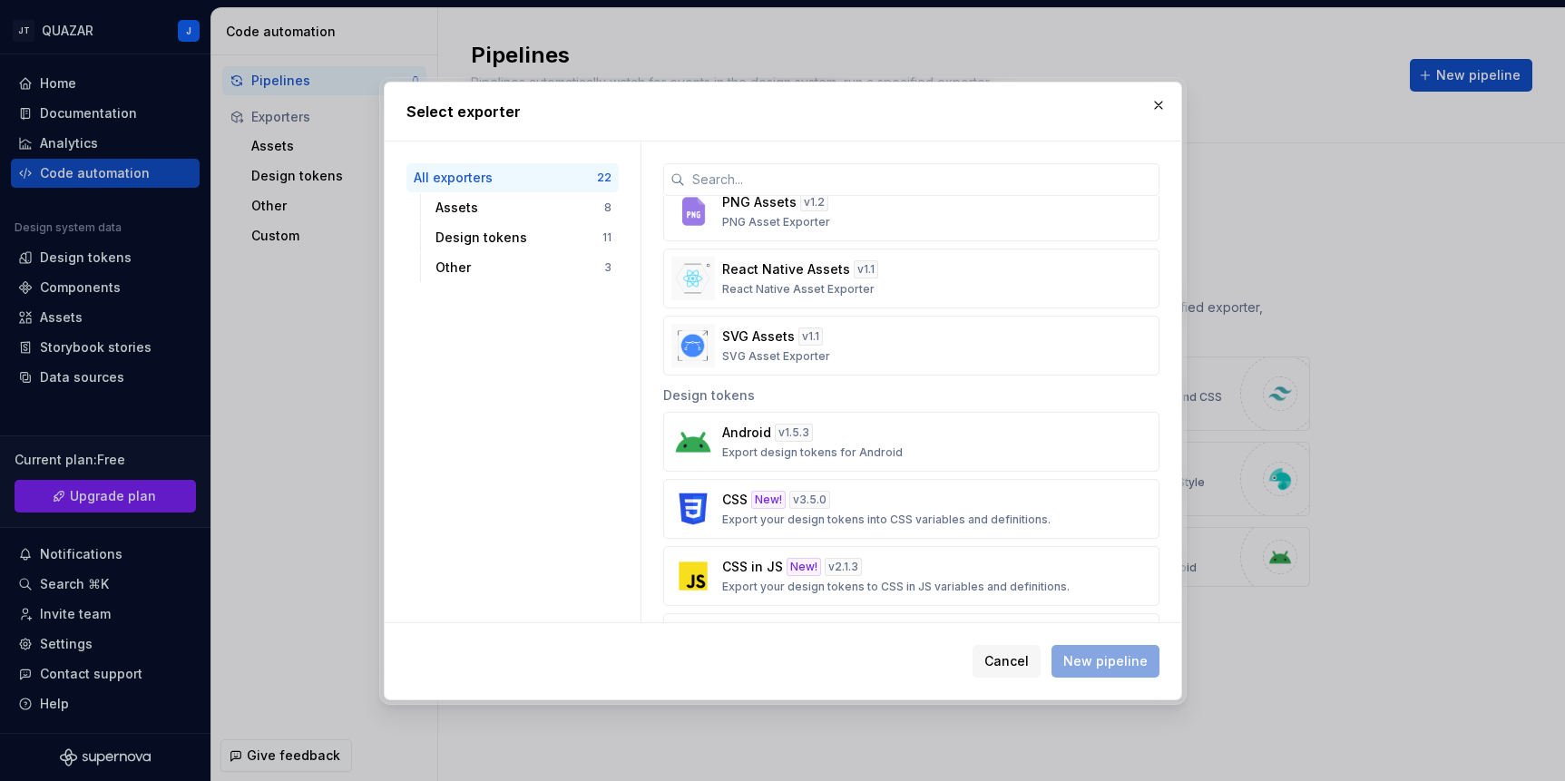
scroll to position [389, 0]
click at [945, 433] on div "Android v 1.5.3 Export design tokens for Android" at bounding box center [905, 439] width 367 height 36
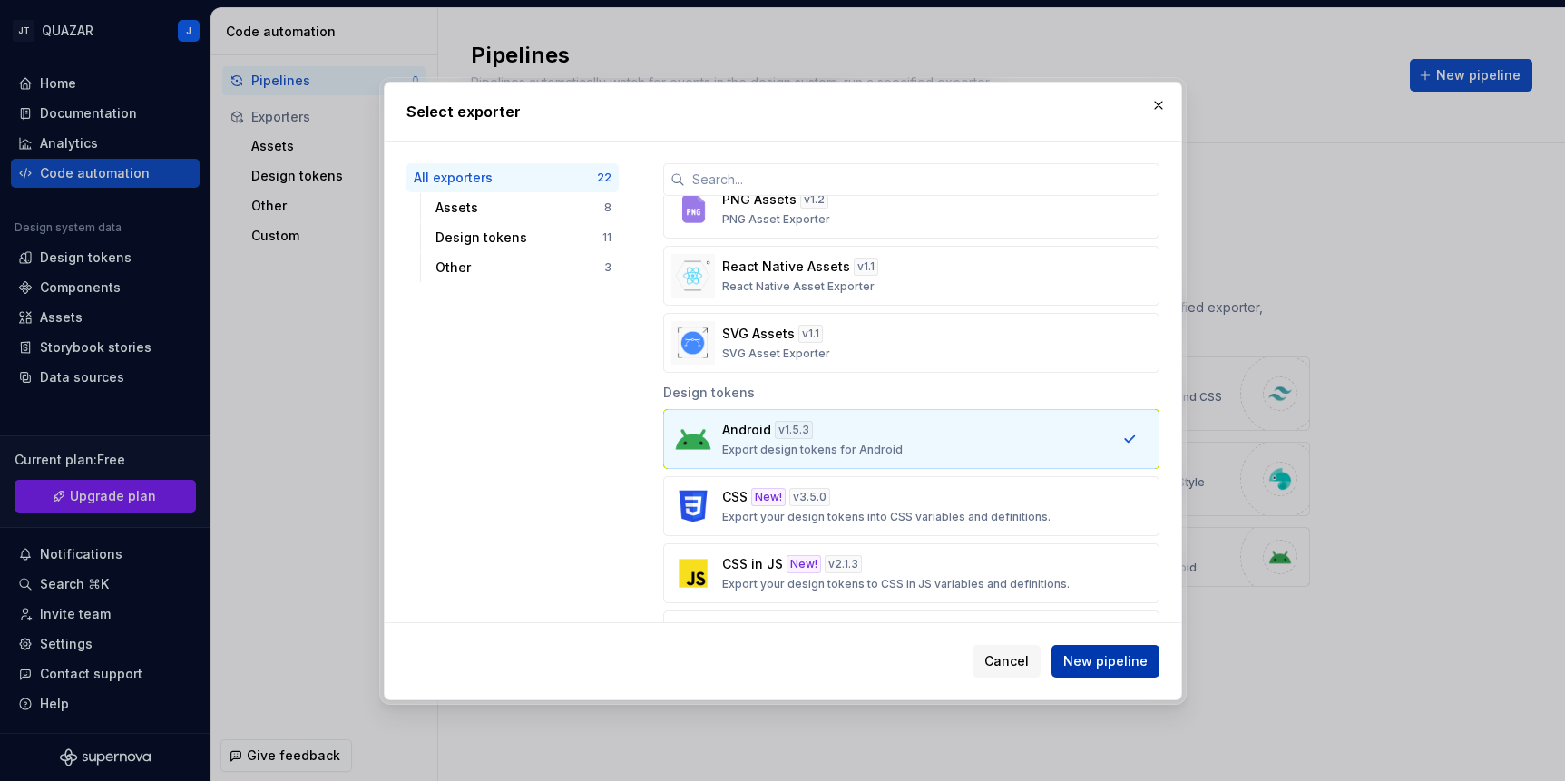
click at [1131, 656] on span "New pipeline" at bounding box center [1105, 661] width 84 height 18
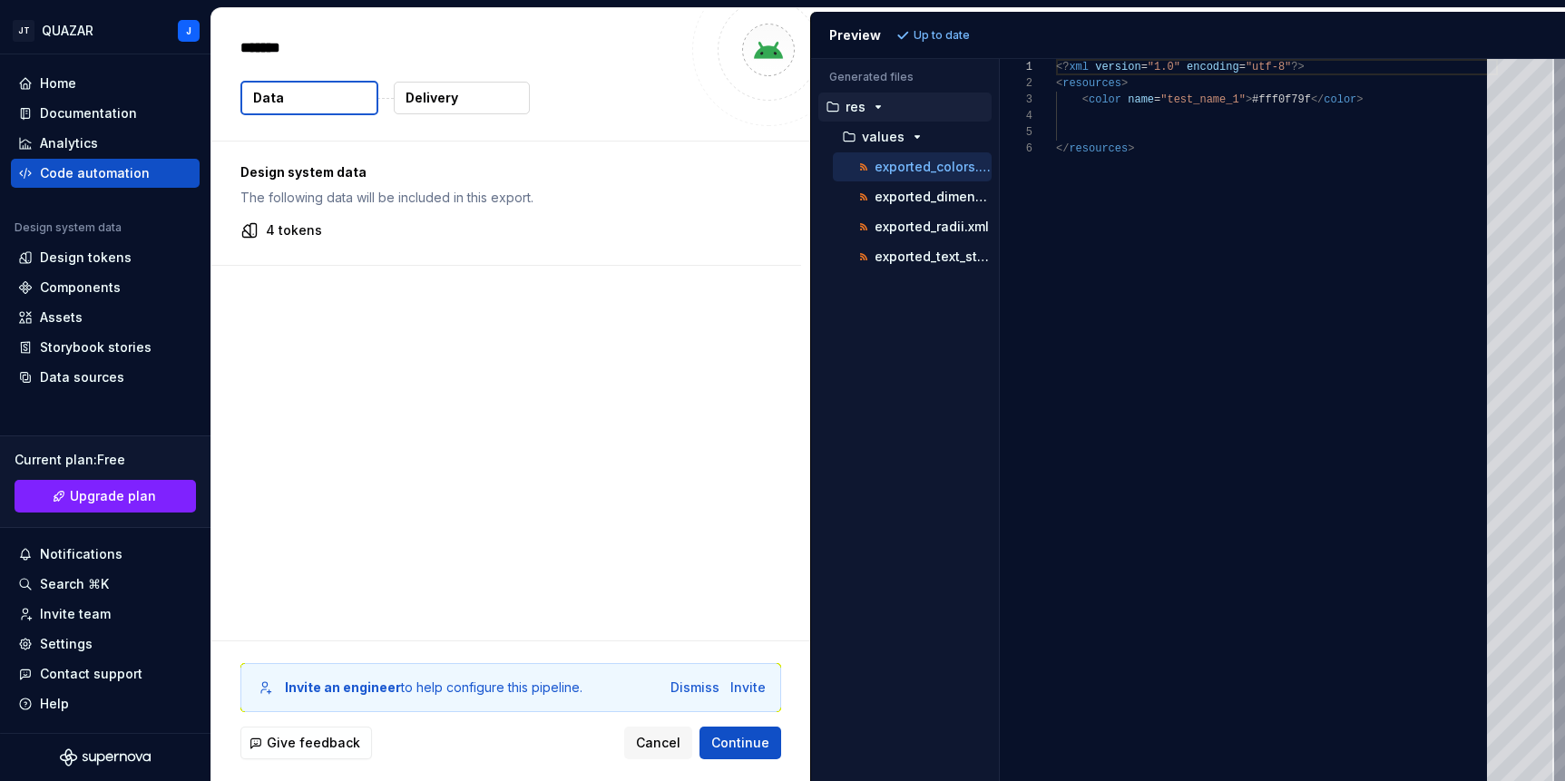
type textarea "*"
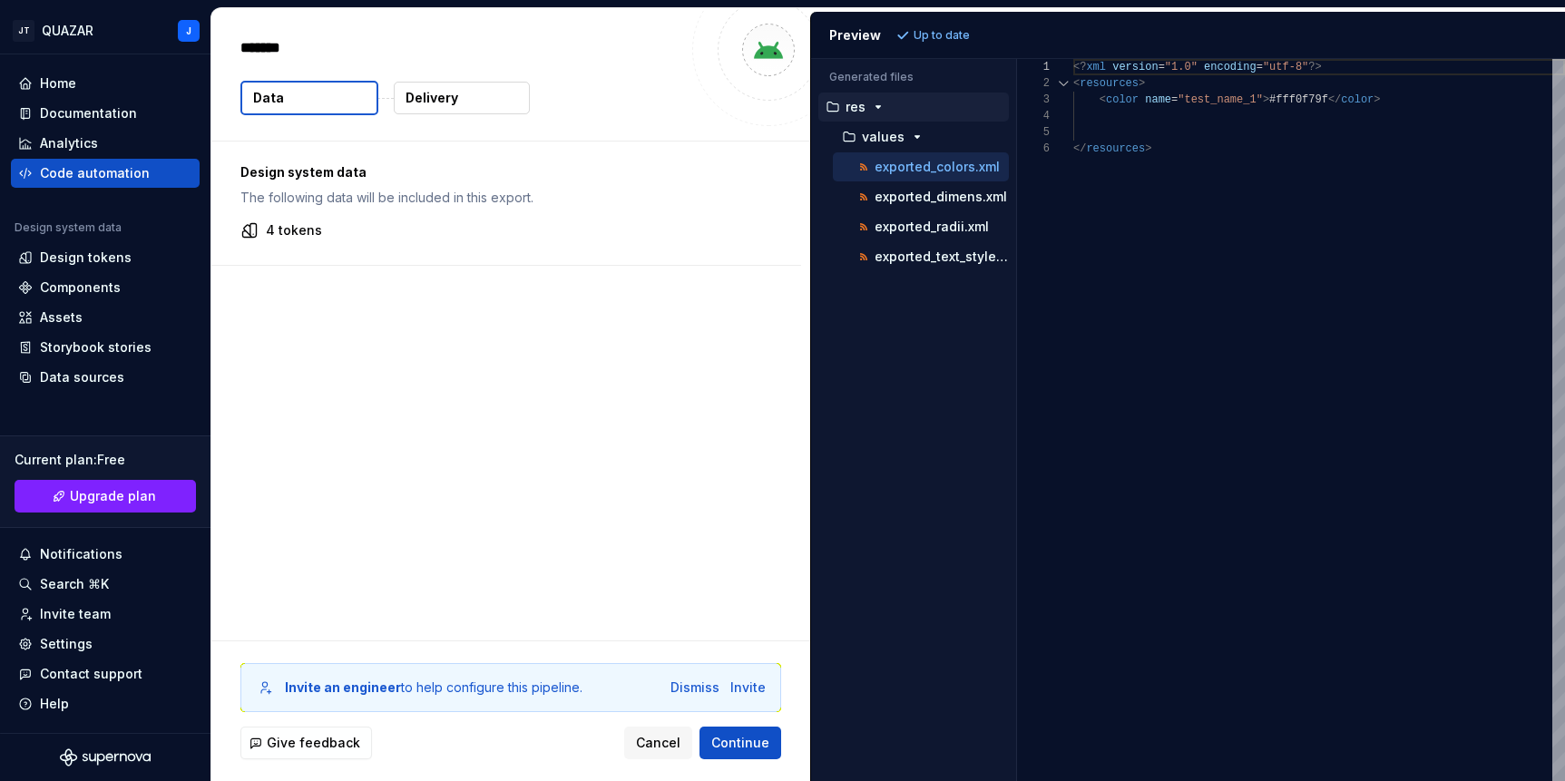
click at [1016, 183] on div "Generated files Accessibility guide for tree . Navigate the tree with the arrow…" at bounding box center [1188, 420] width 754 height 722
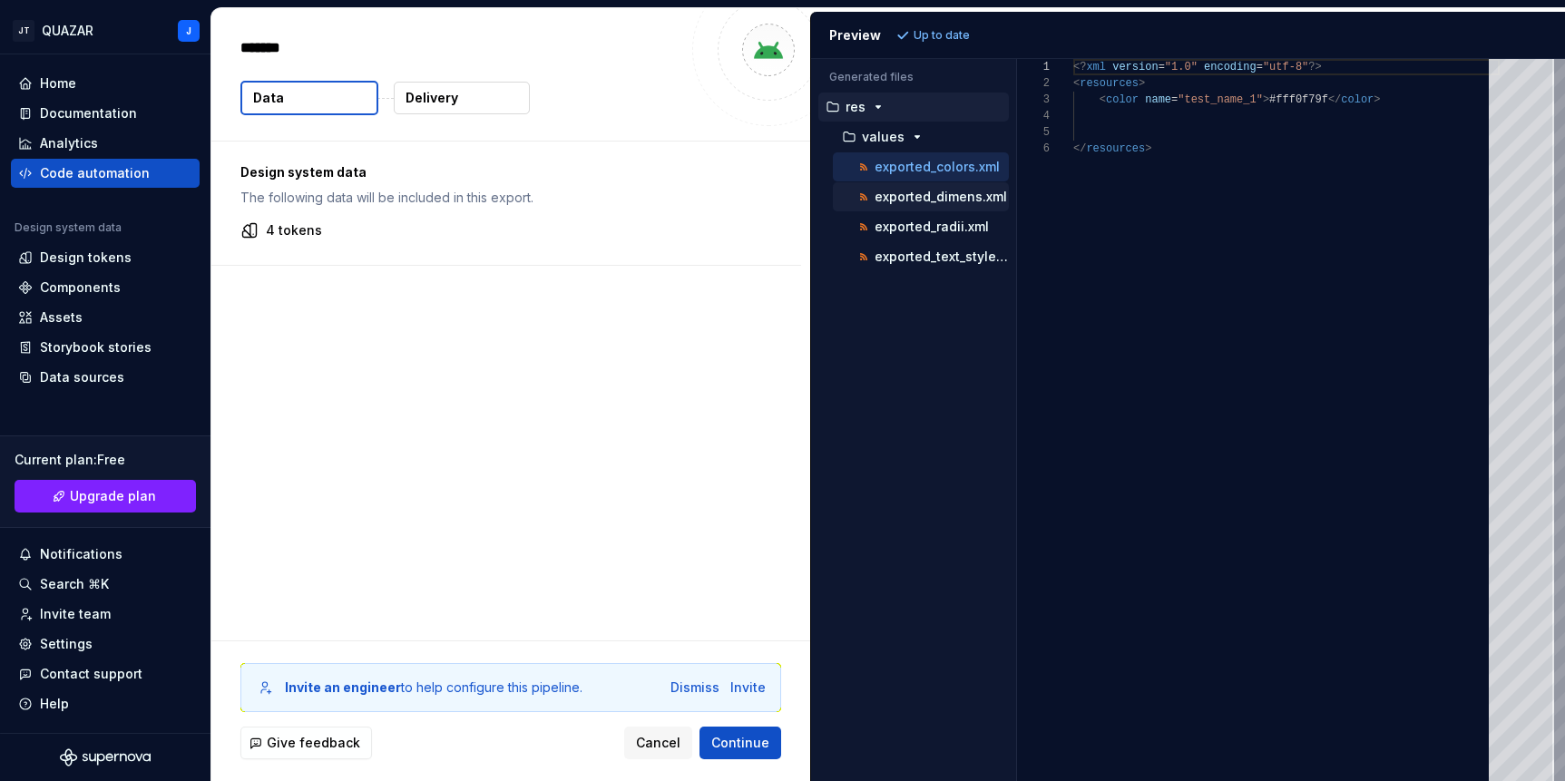
click at [909, 190] on p "exported_dimens.xml" at bounding box center [941, 197] width 132 height 15
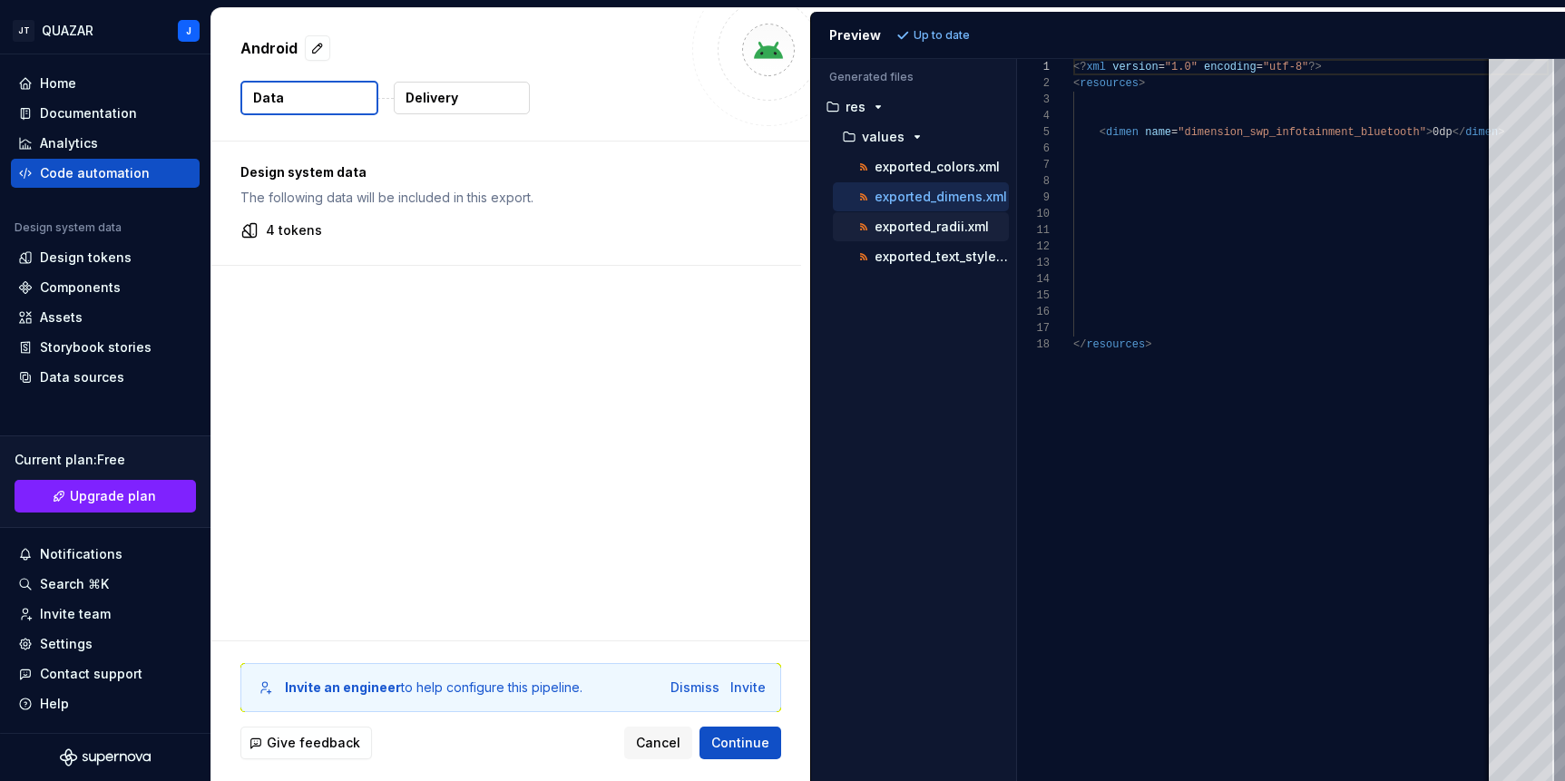
click at [915, 220] on p "exported_radii.xml" at bounding box center [932, 227] width 114 height 15
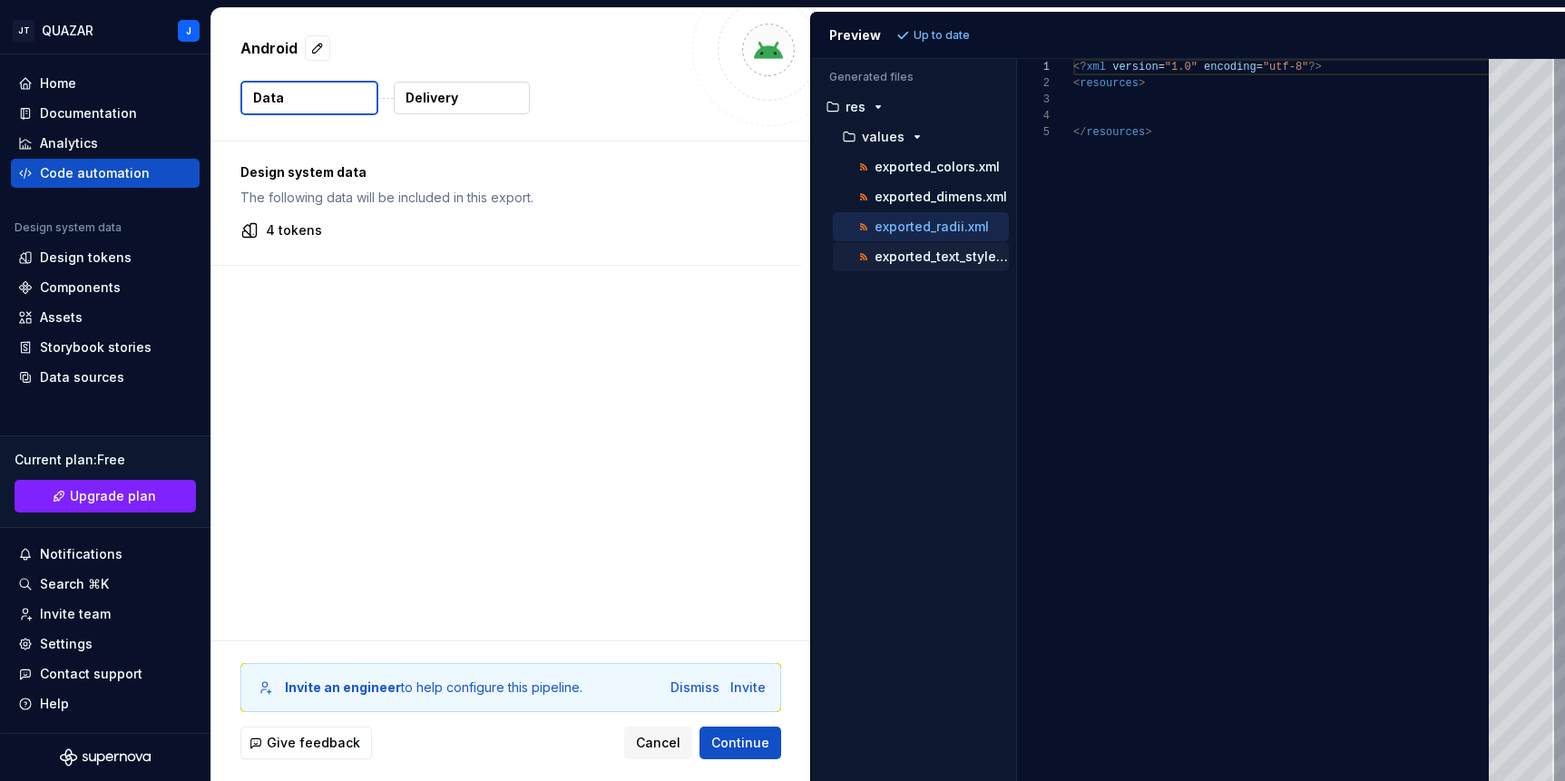
click at [918, 248] on div "exported_text_styles.xml" at bounding box center [932, 257] width 154 height 18
click at [918, 205] on div "exported_dimens.xml" at bounding box center [932, 197] width 154 height 18
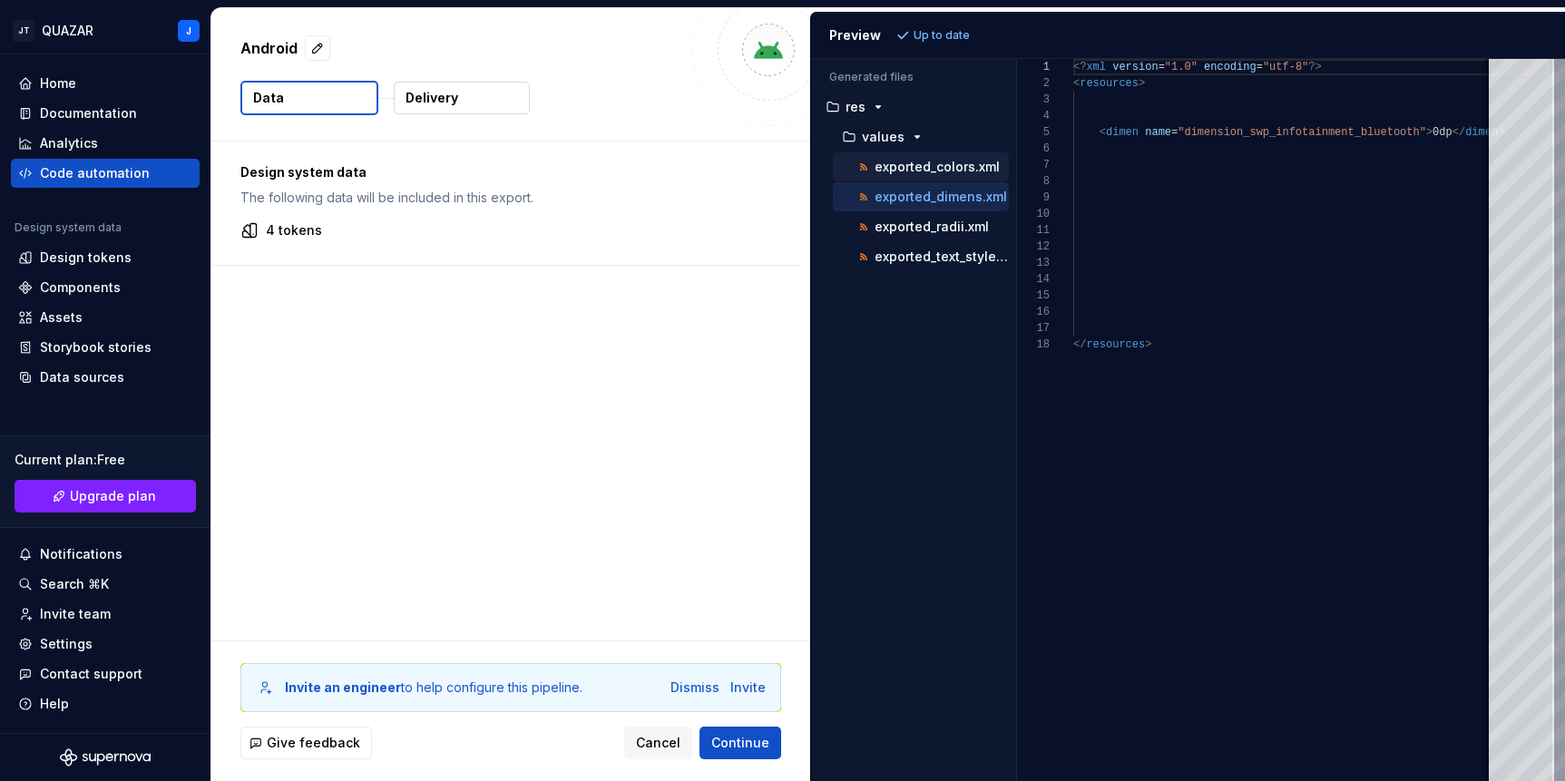
click at [930, 172] on p "exported_colors.xml" at bounding box center [937, 167] width 125 height 15
type textarea "**********"
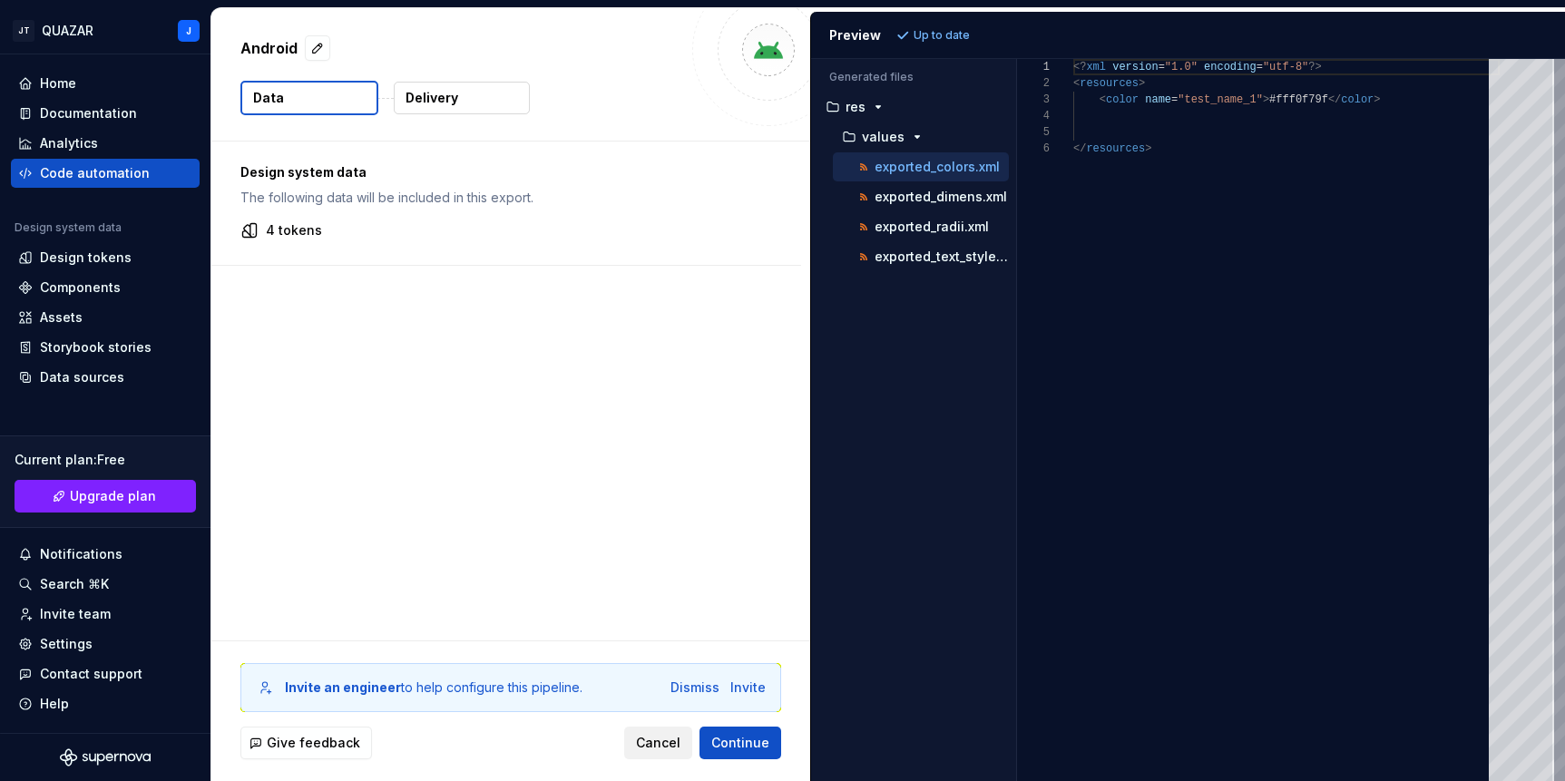
click at [647, 746] on span "Cancel" at bounding box center [658, 743] width 44 height 18
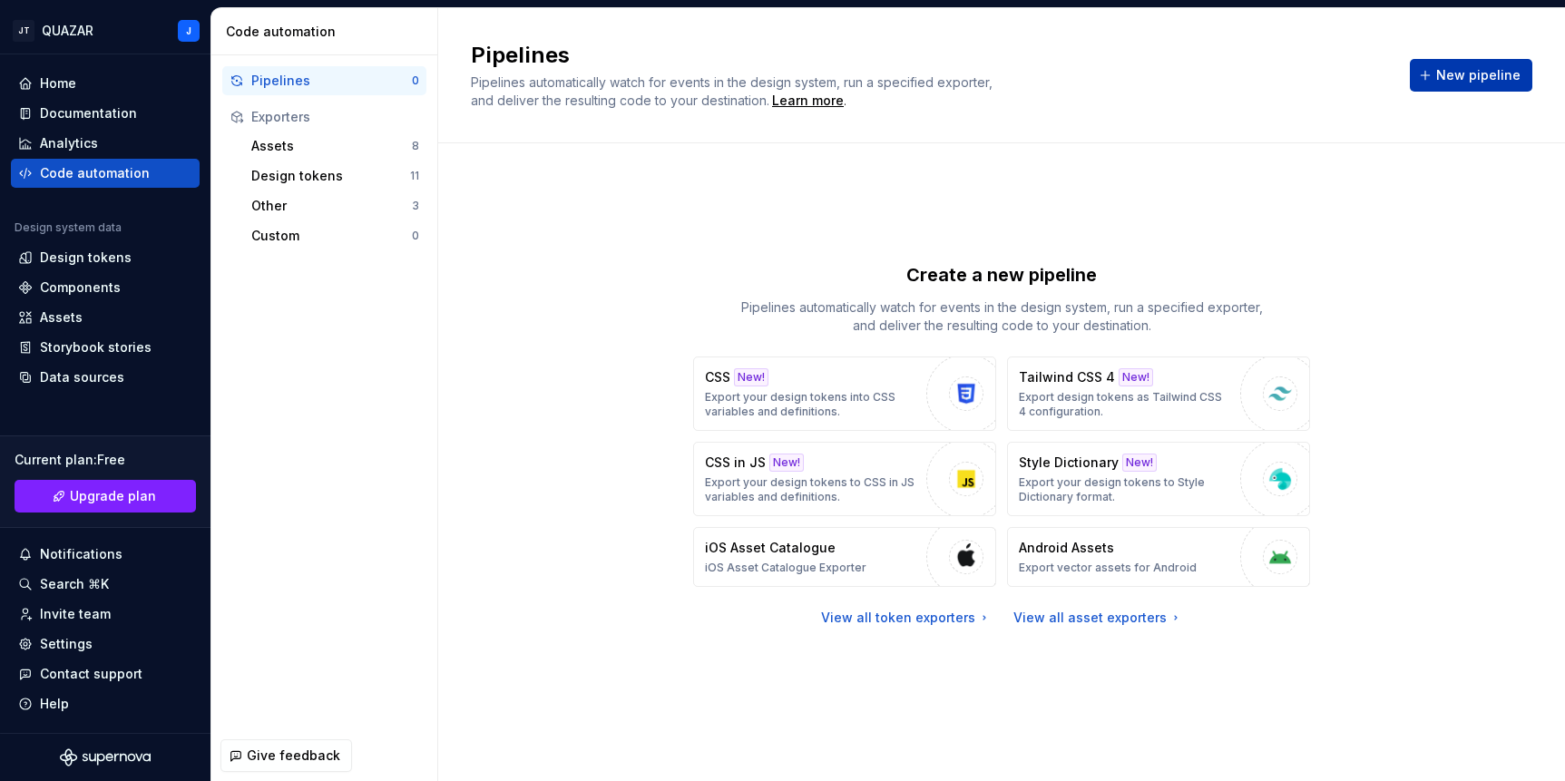
click at [1347, 78] on span "New pipeline" at bounding box center [1478, 75] width 84 height 18
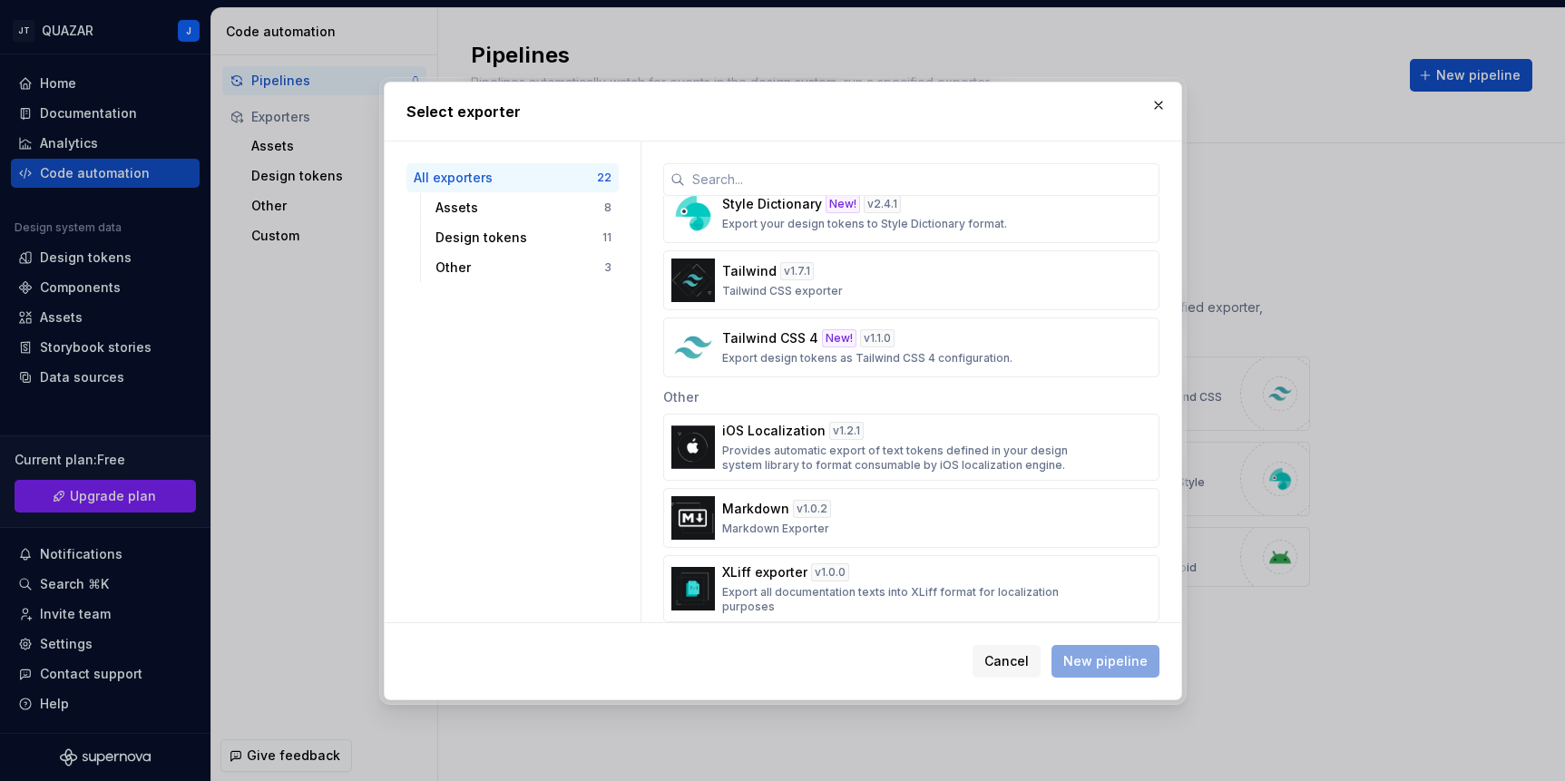
scroll to position [1181, 0]
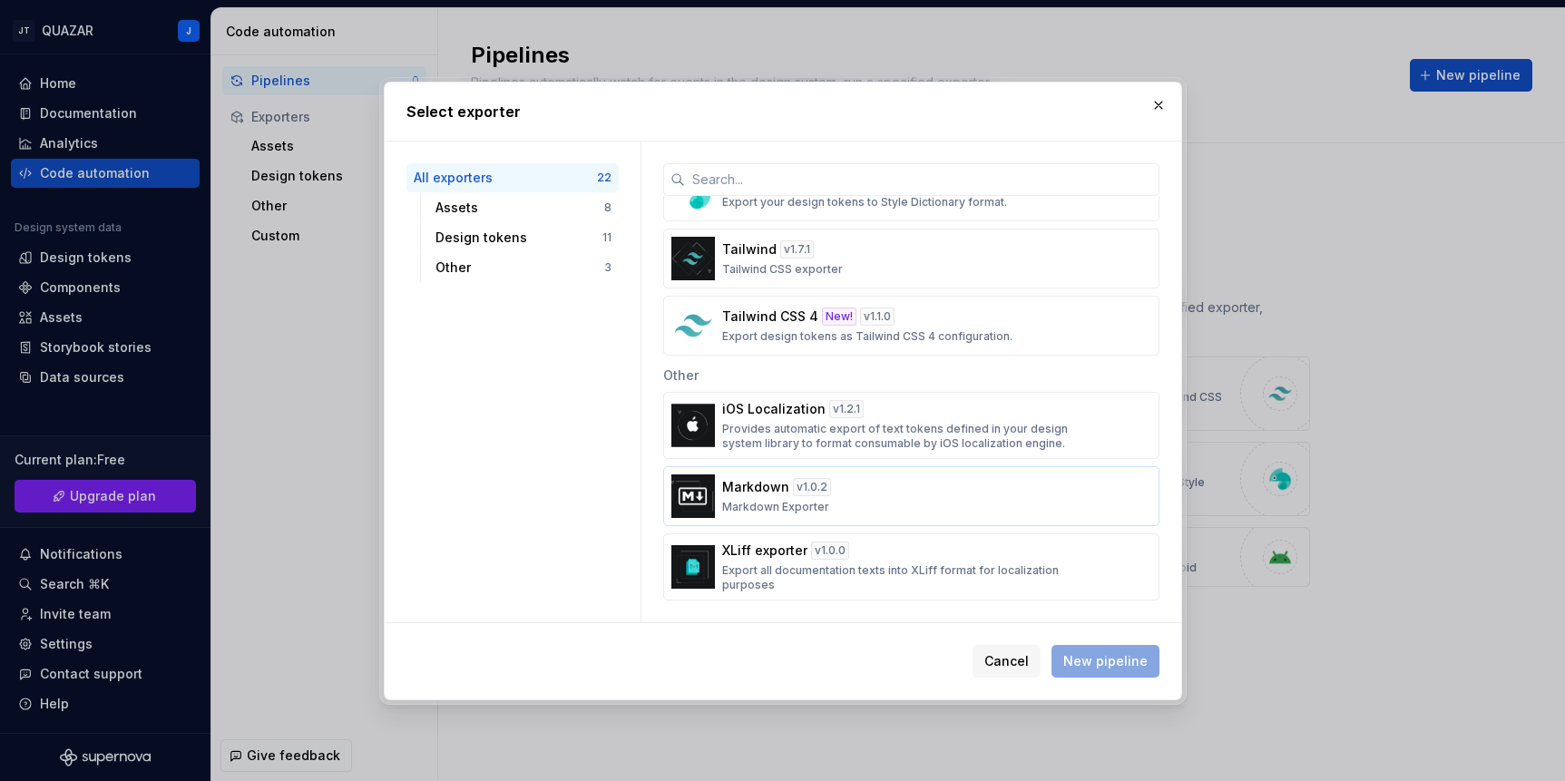
click at [787, 500] on p "Markdown Exporter" at bounding box center [775, 507] width 107 height 15
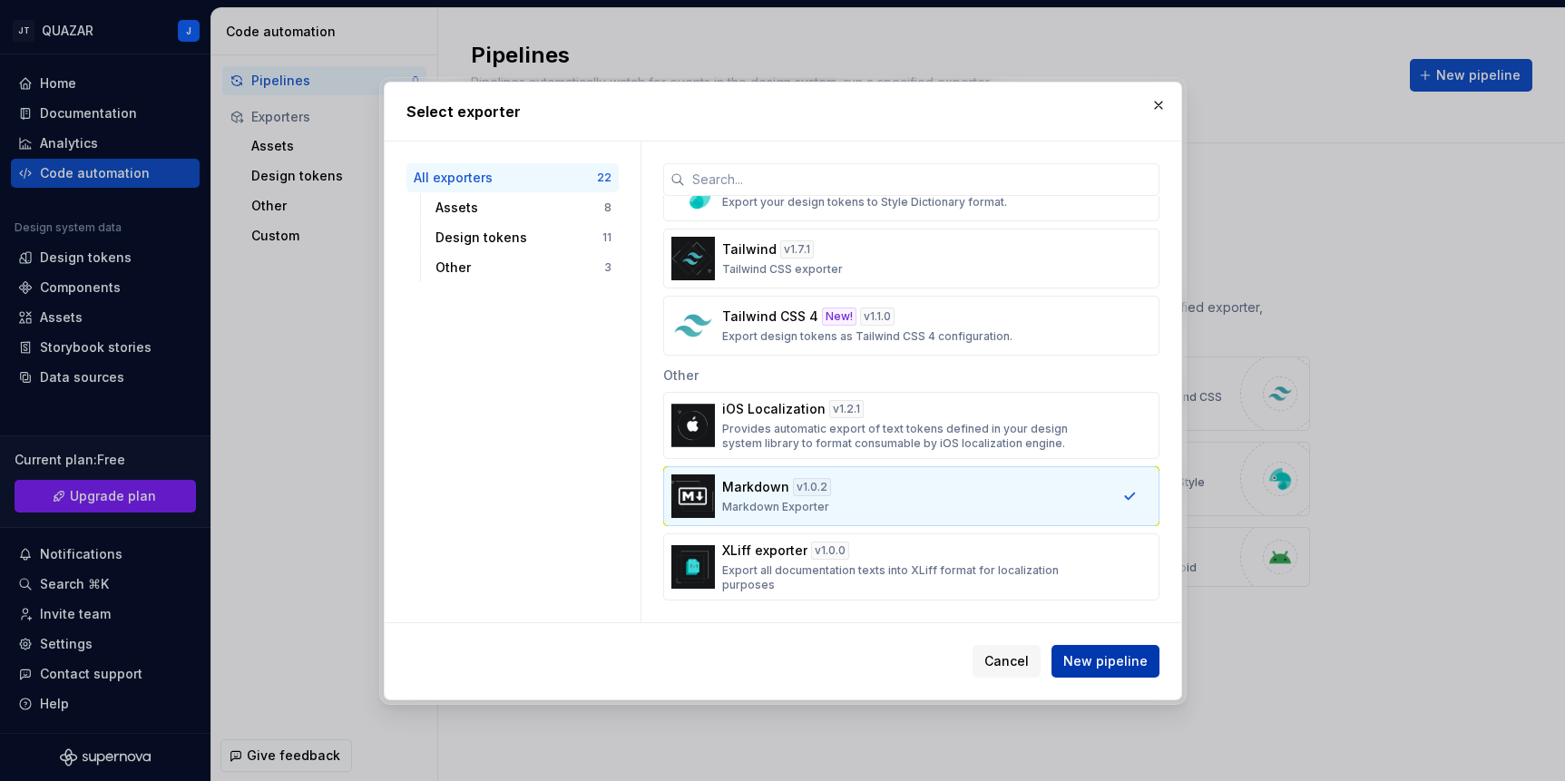
click at [1101, 650] on button "New pipeline" at bounding box center [1106, 661] width 108 height 33
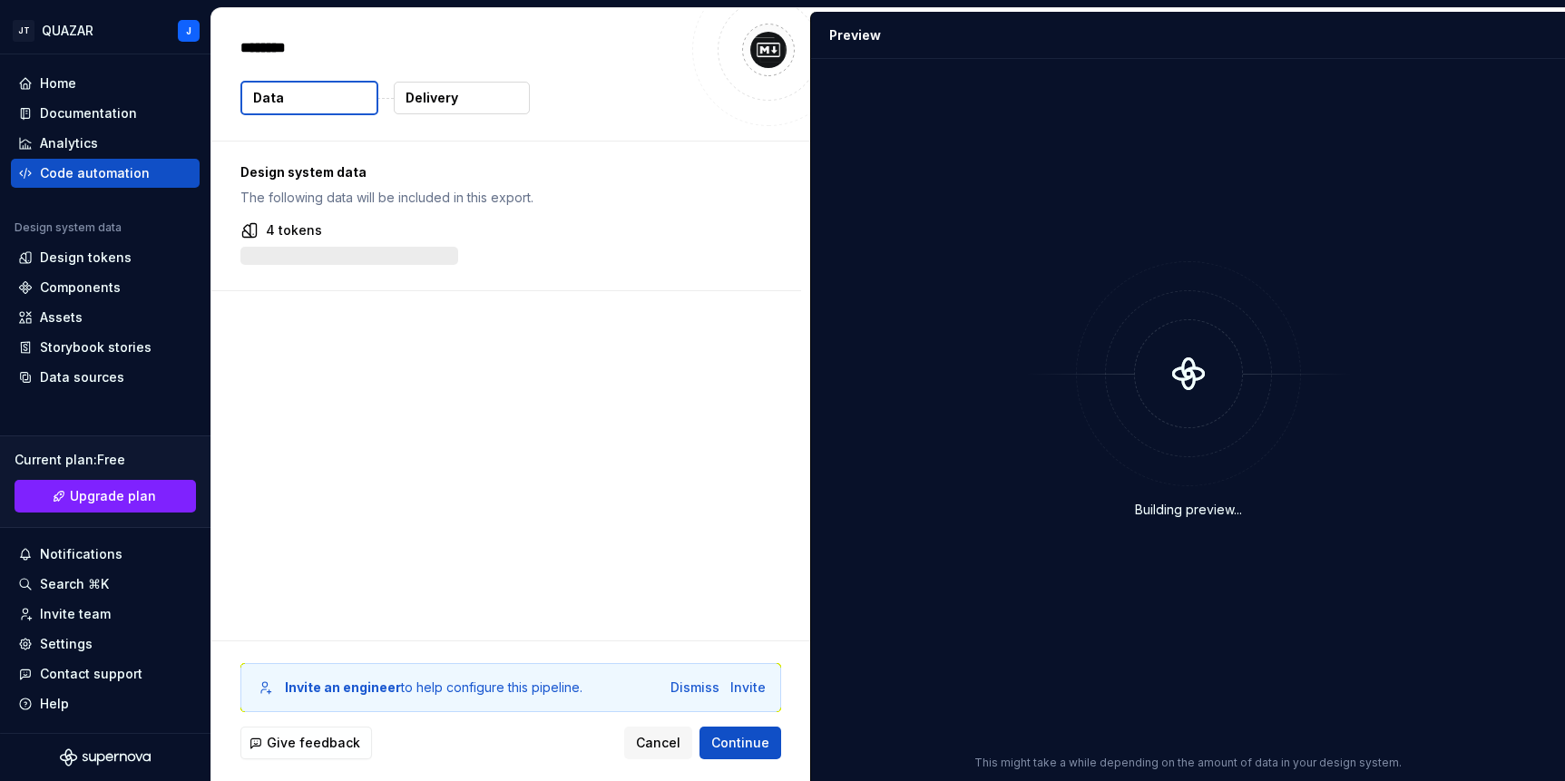
type textarea "*"
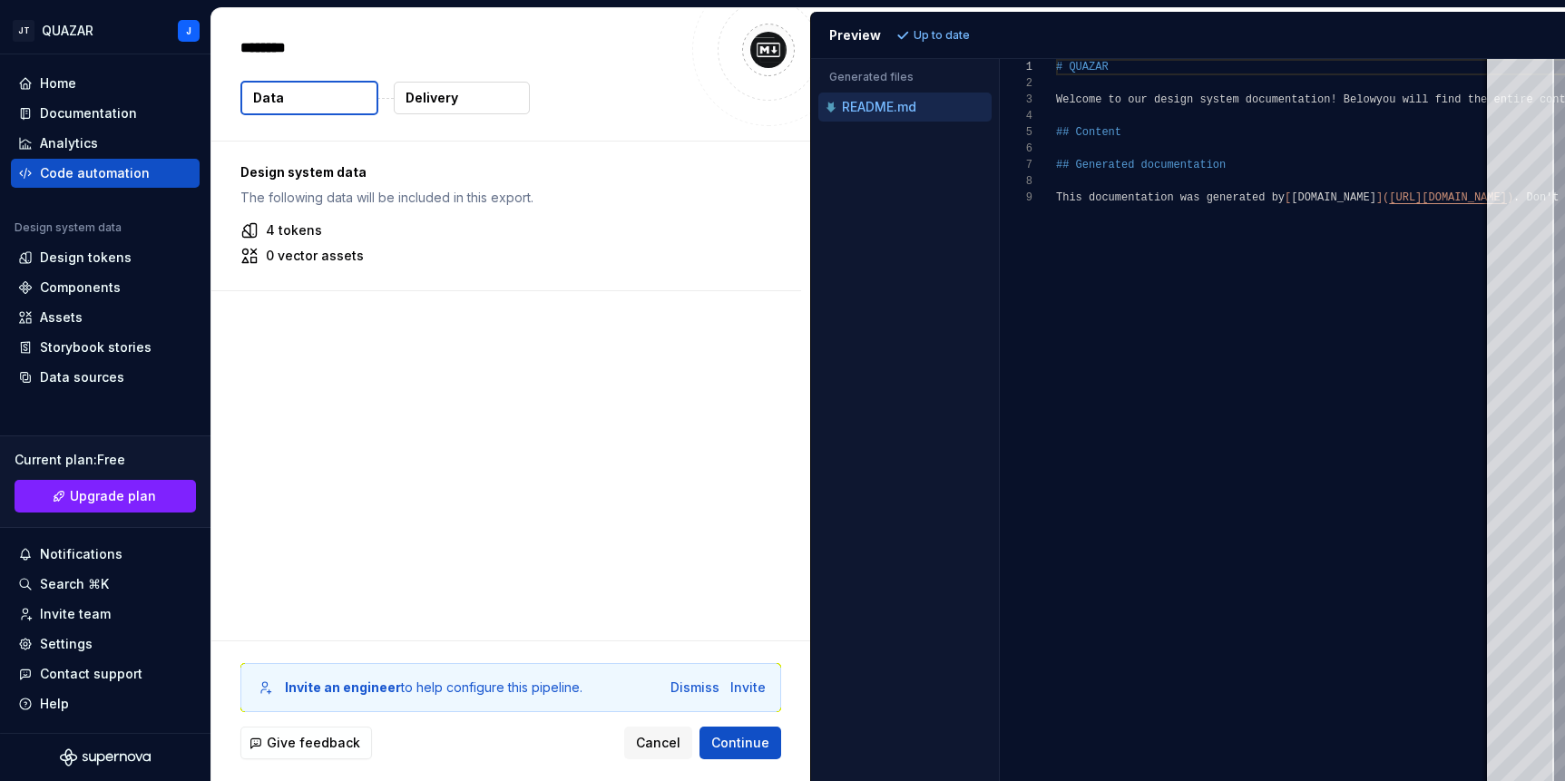
click at [266, 230] on p "4 tokens" at bounding box center [294, 230] width 56 height 18
click at [734, 730] on button "Continue" at bounding box center [741, 743] width 82 height 33
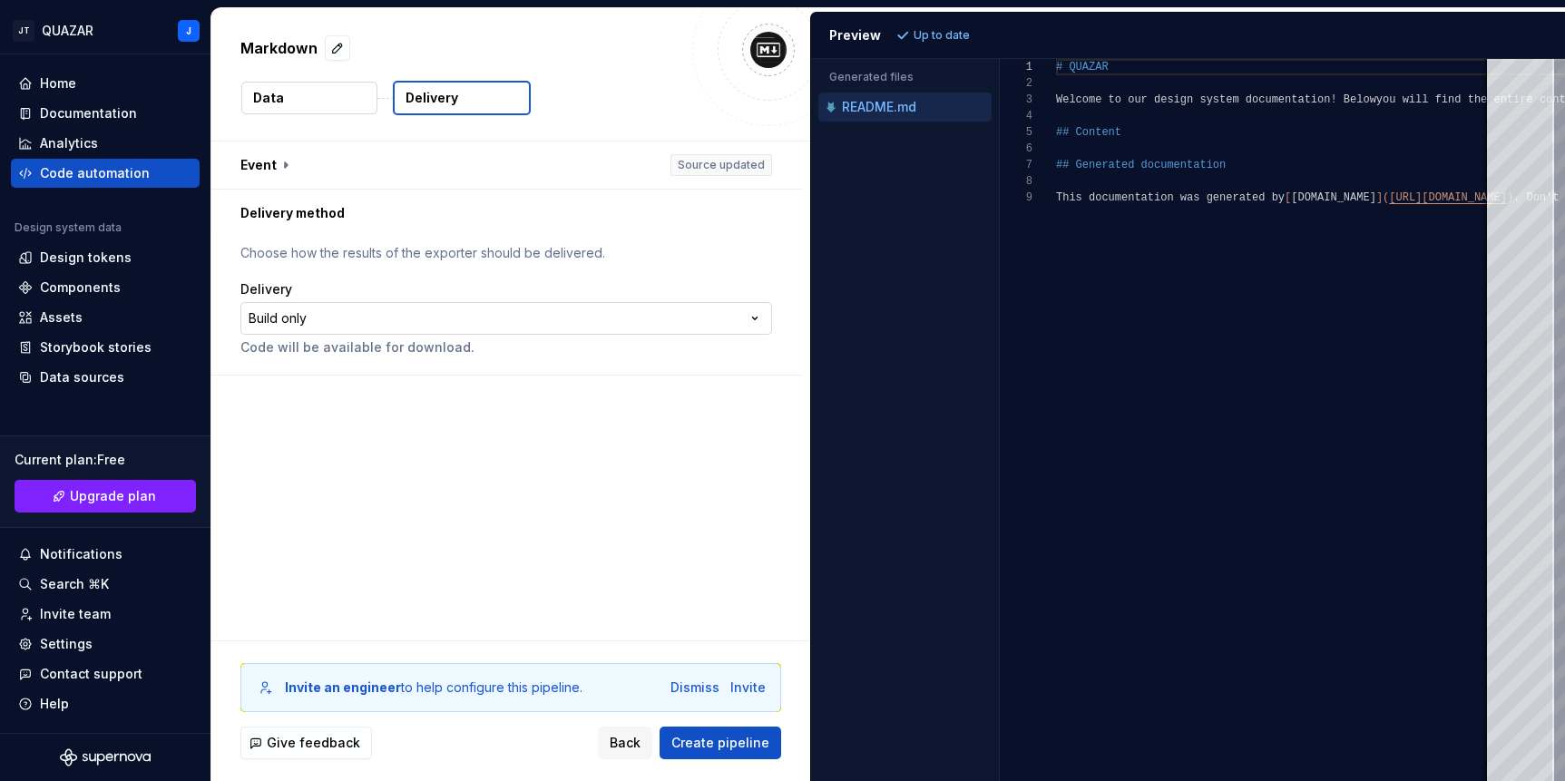
click at [398, 318] on html "**********" at bounding box center [782, 390] width 1565 height 781
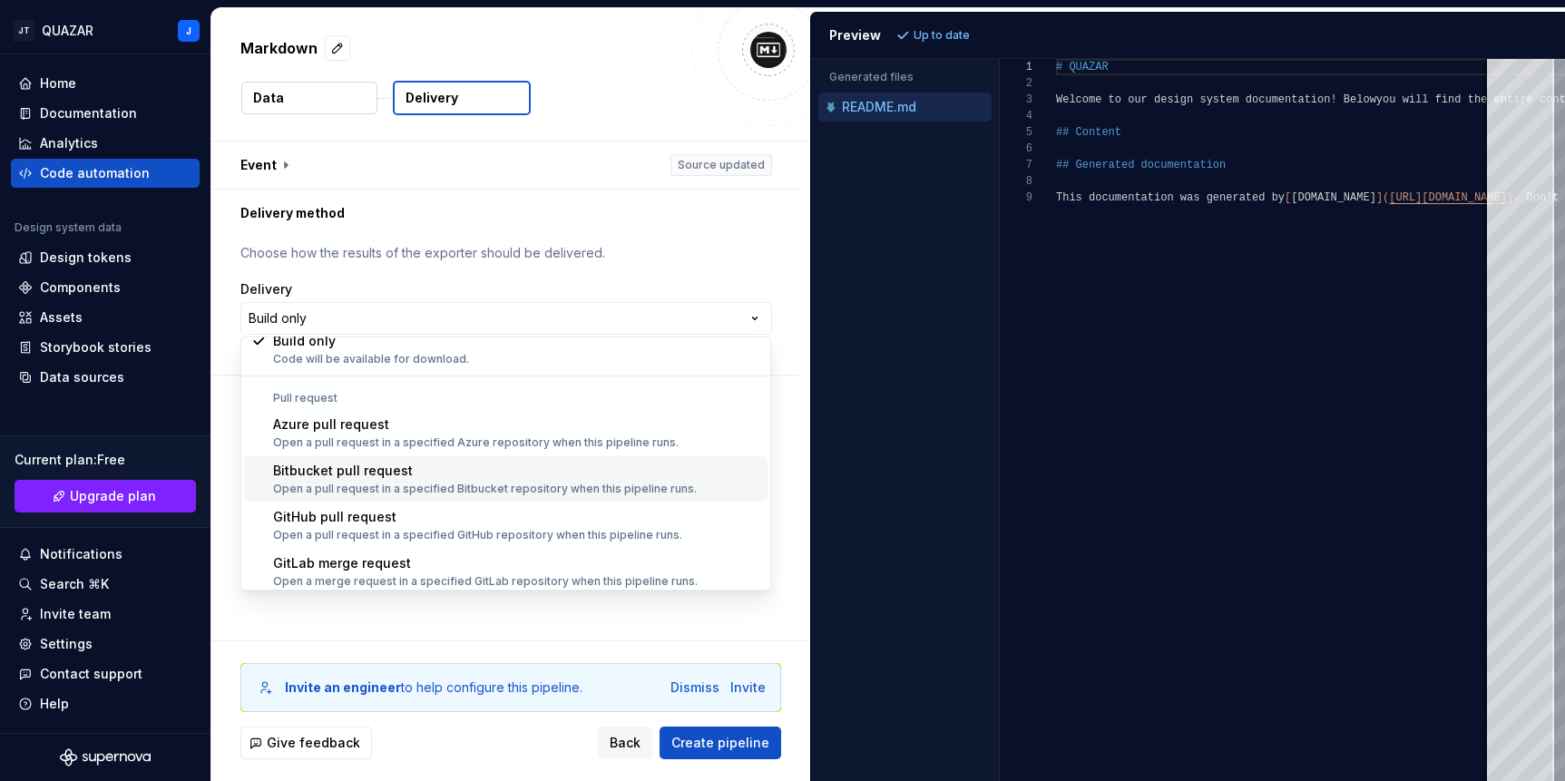
scroll to position [51, 0]
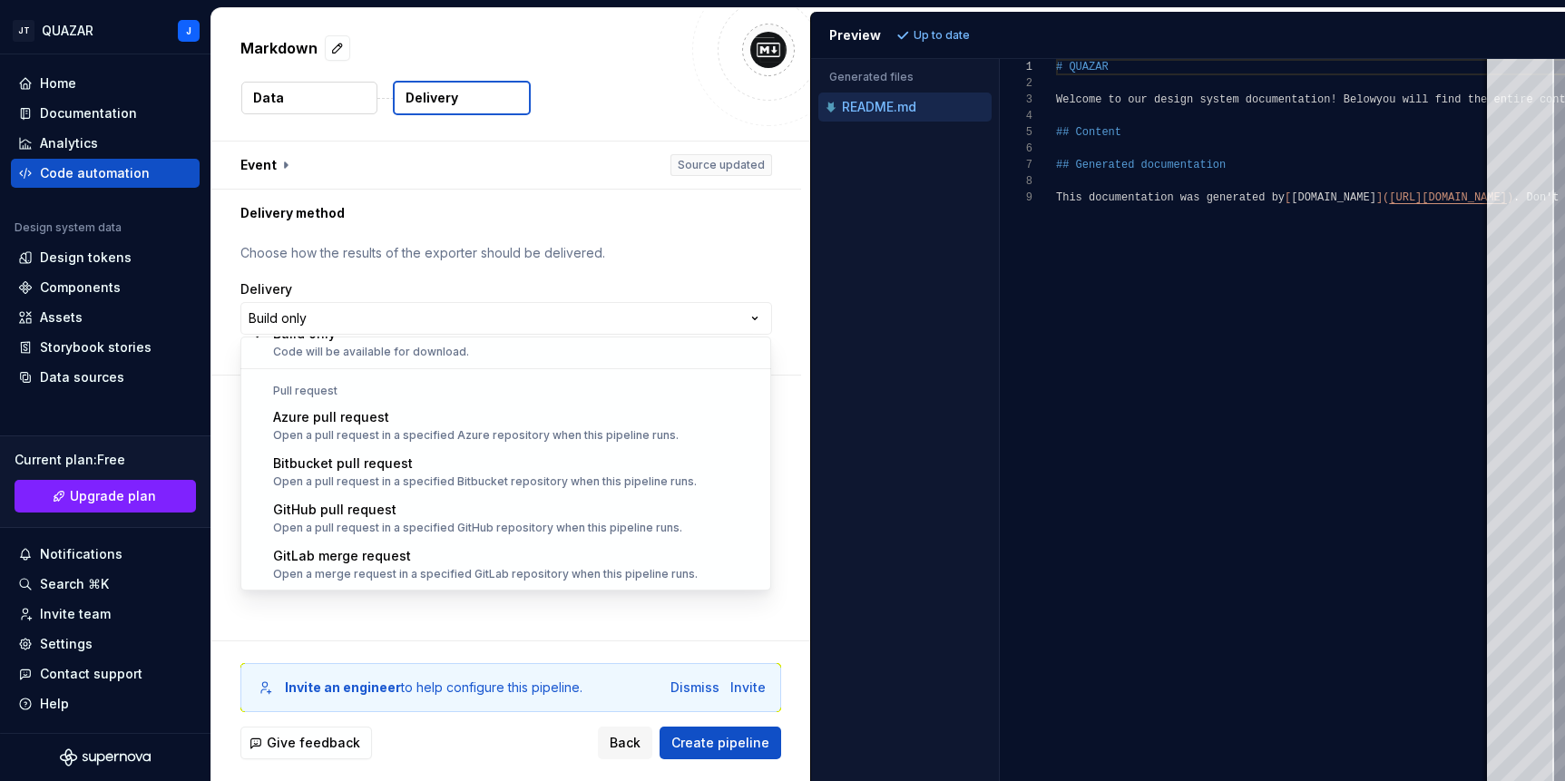
select select "******"
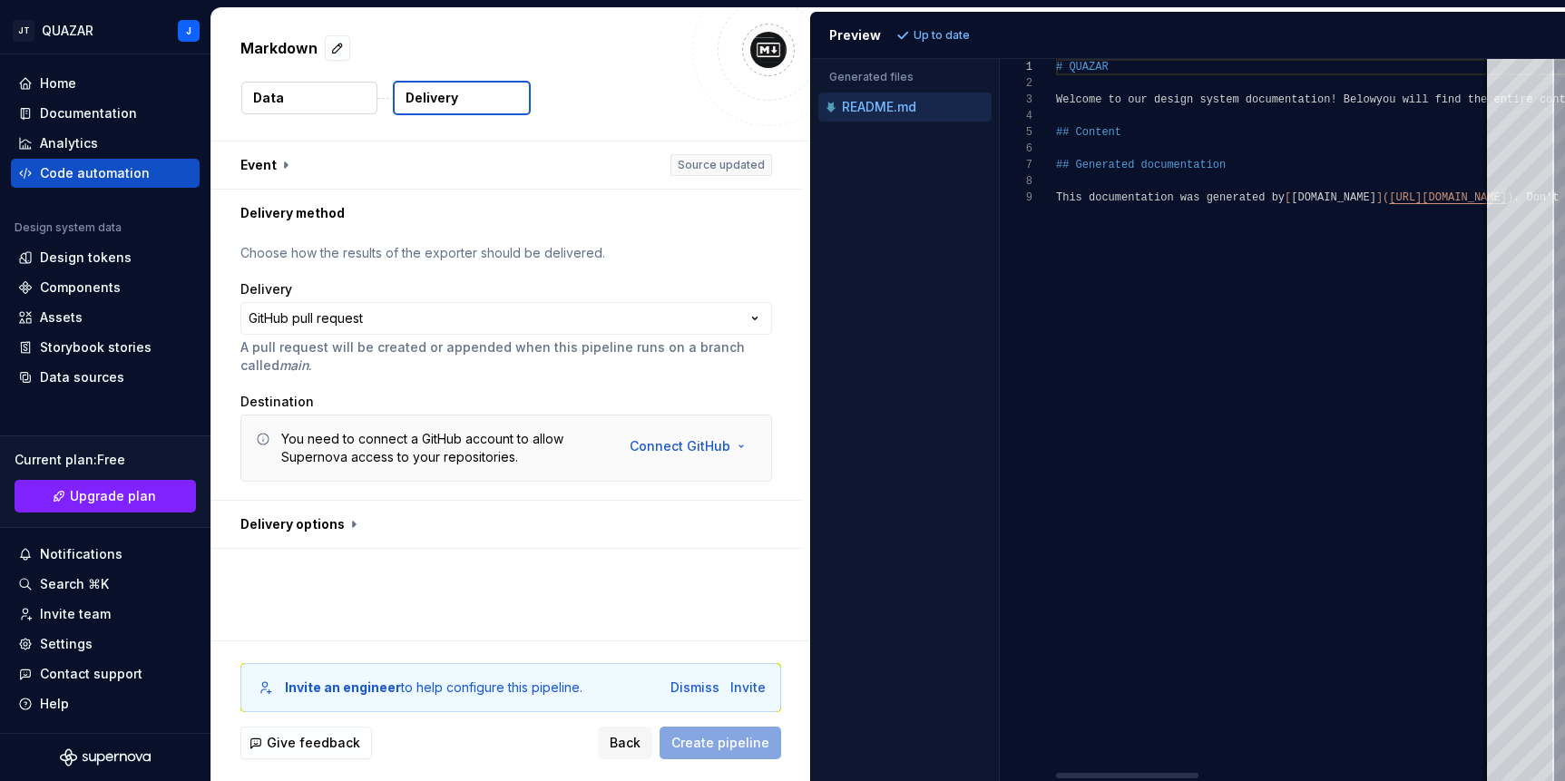
click at [754, 586] on div "**********" at bounding box center [888, 394] width 1354 height 773
click at [624, 746] on span "Back" at bounding box center [625, 743] width 31 height 18
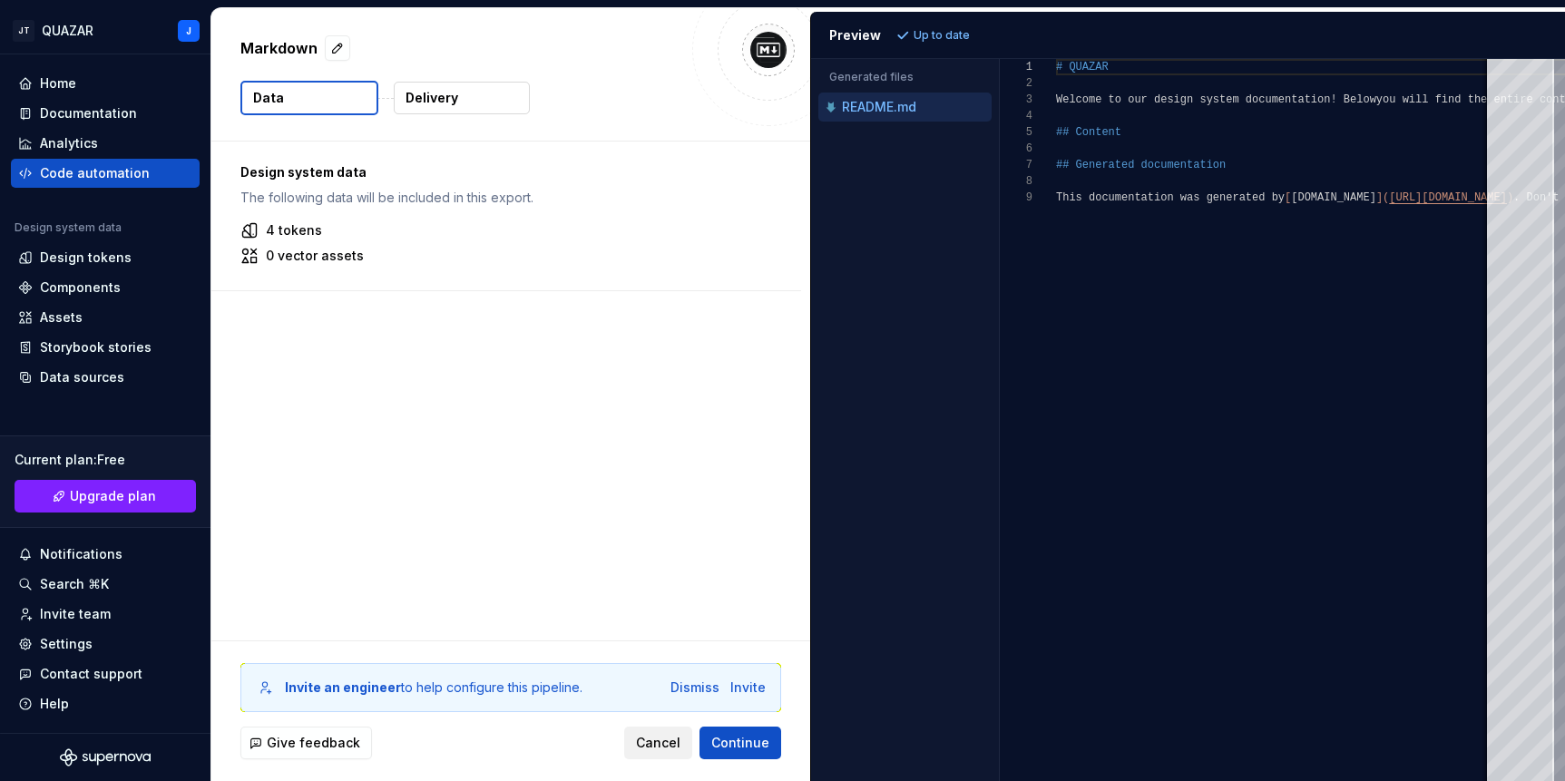
click at [652, 746] on span "Cancel" at bounding box center [658, 743] width 44 height 18
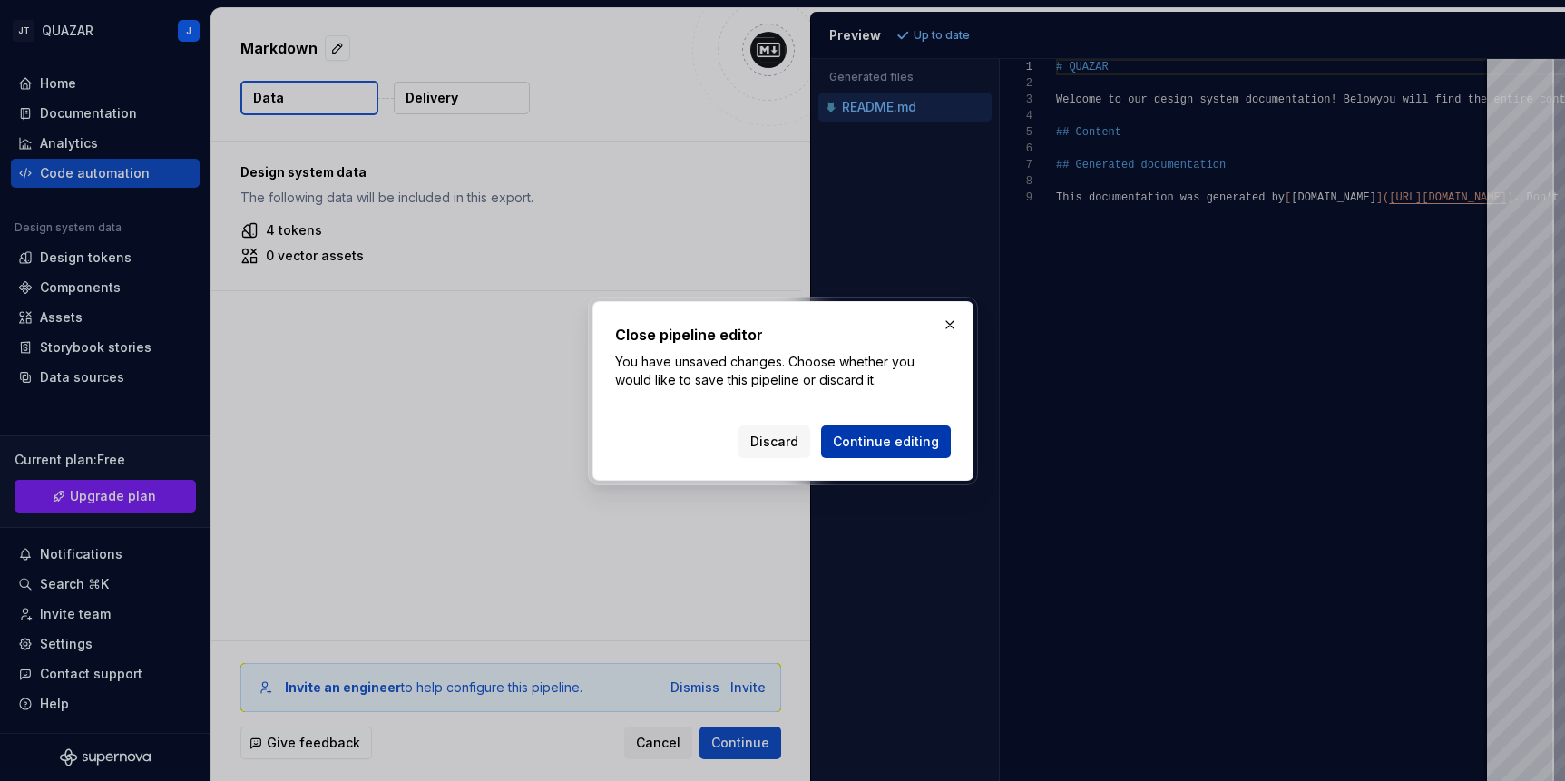
click at [875, 441] on span "Continue editing" at bounding box center [886, 442] width 106 height 18
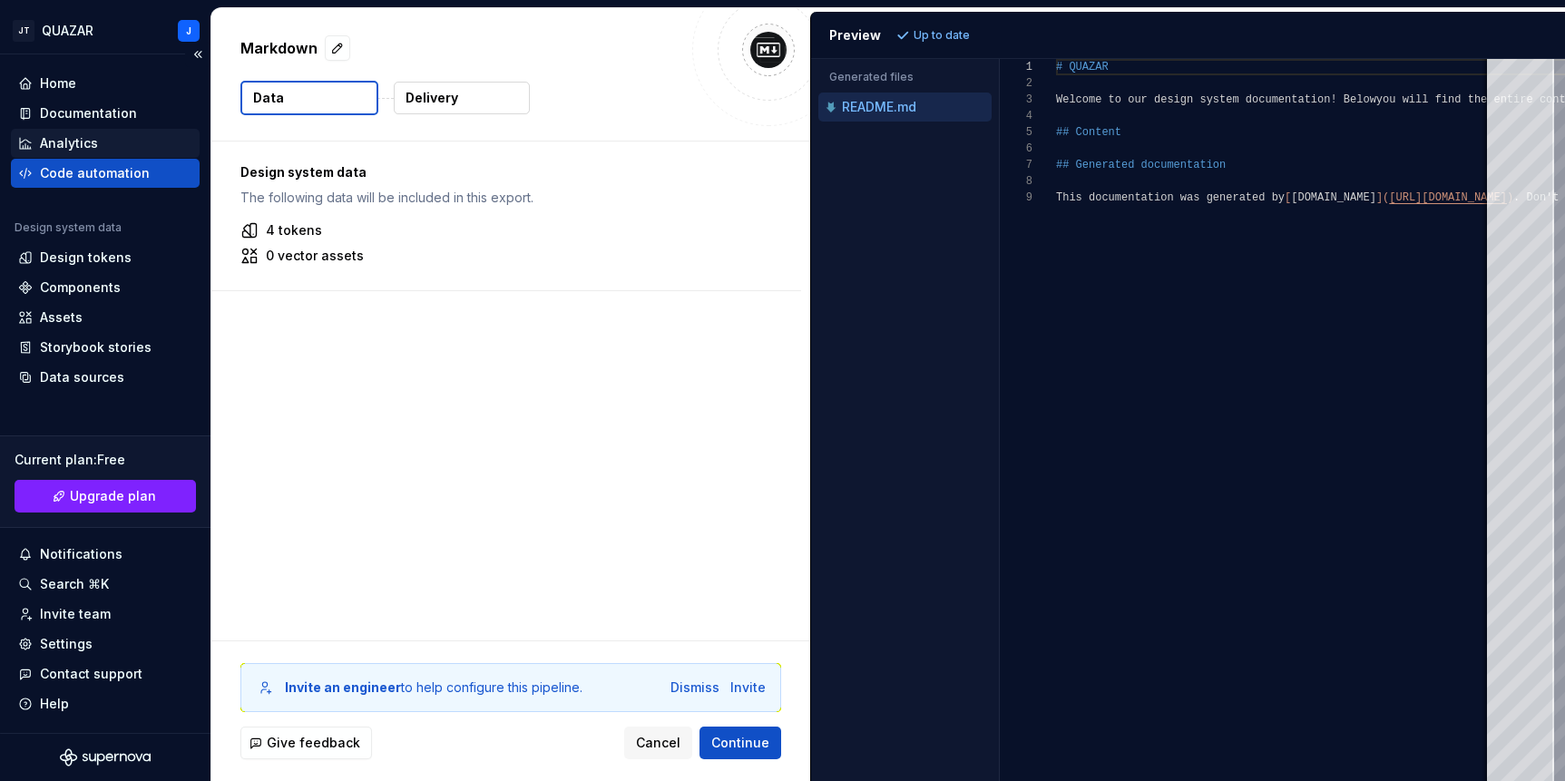
click at [110, 140] on div "Analytics" at bounding box center [105, 143] width 174 height 18
click at [115, 120] on div "Documentation" at bounding box center [88, 113] width 97 height 18
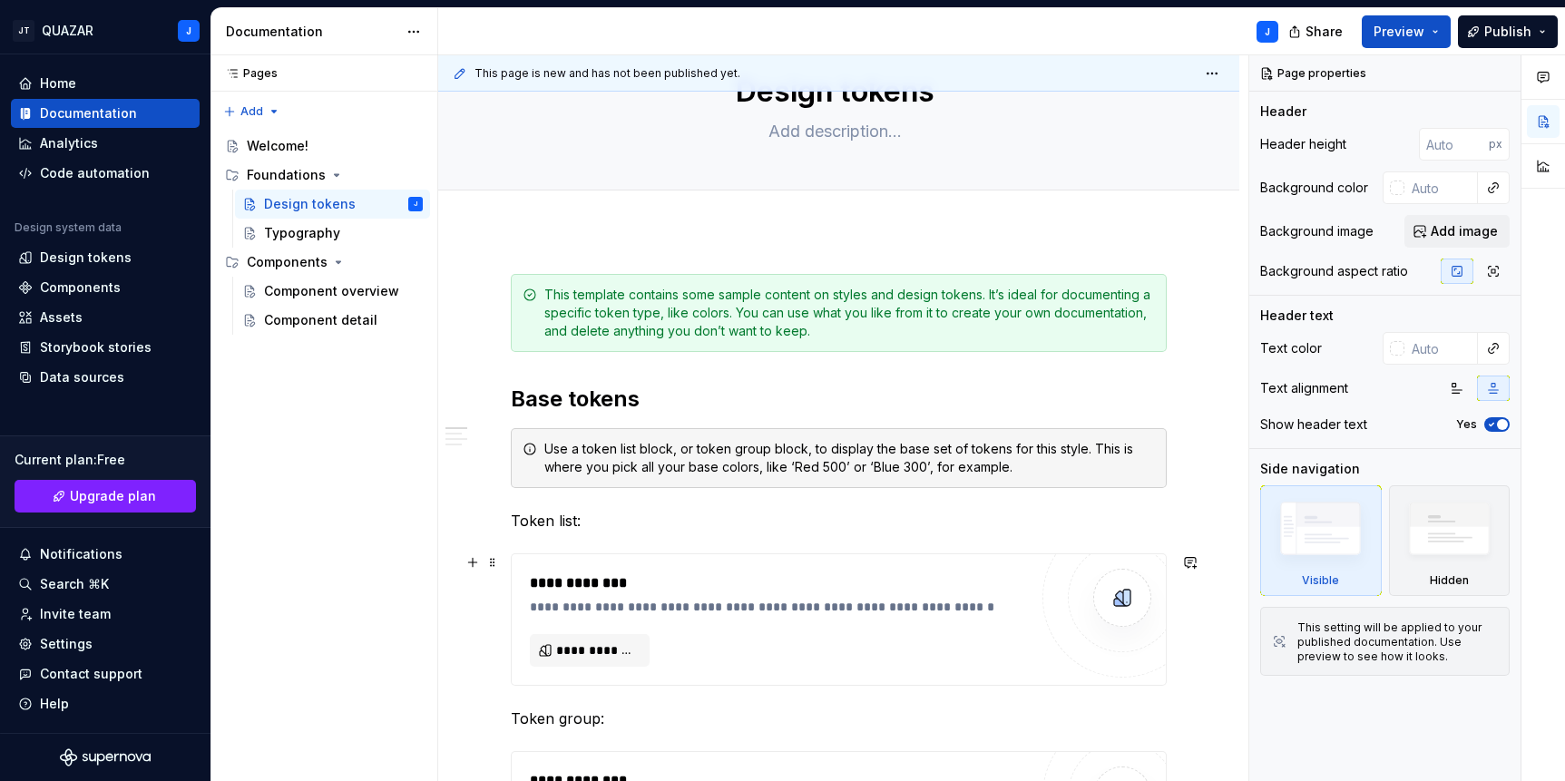
scroll to position [113, 0]
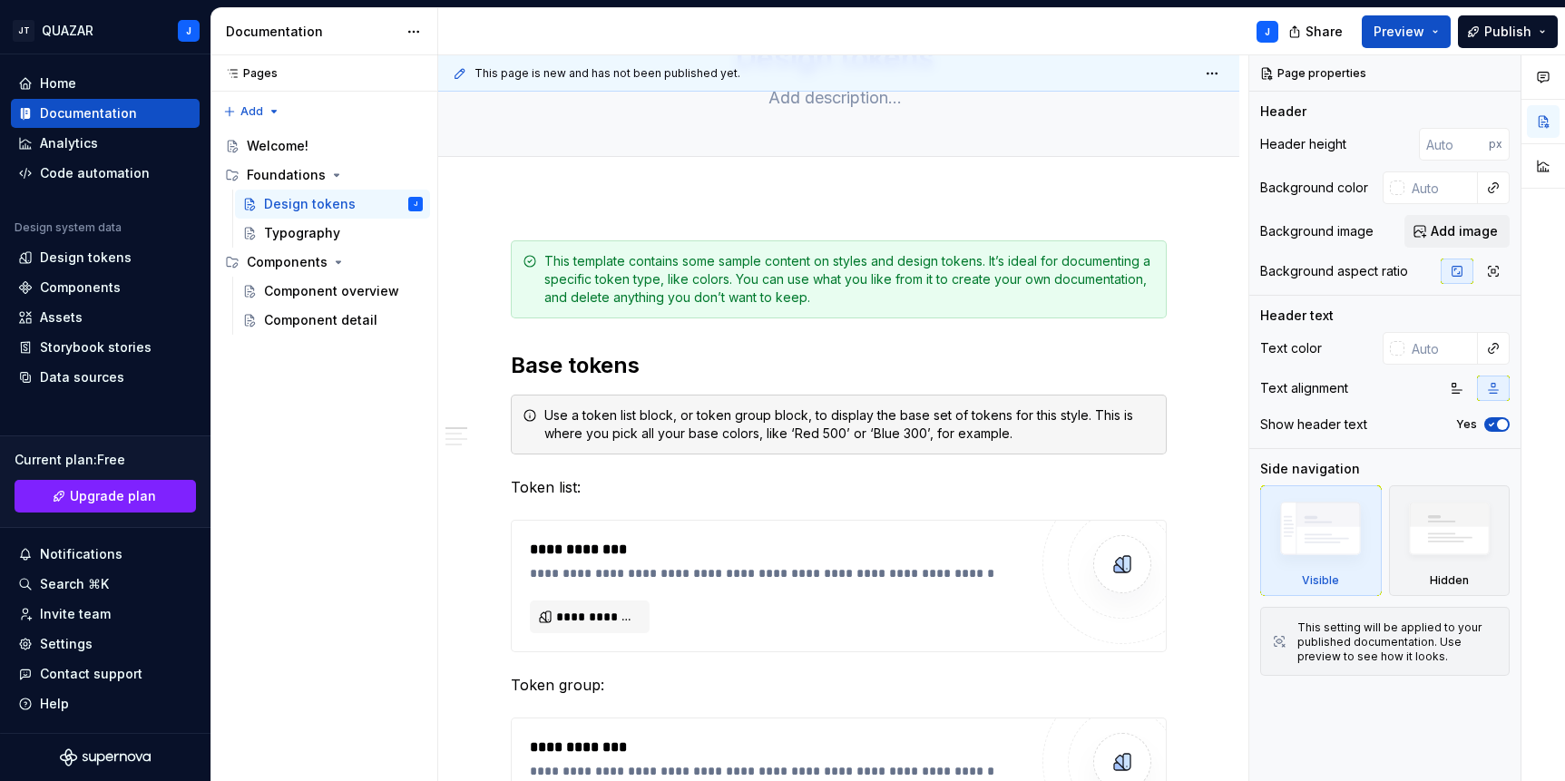
type textarea "*"
